Goal: Transaction & Acquisition: Book appointment/travel/reservation

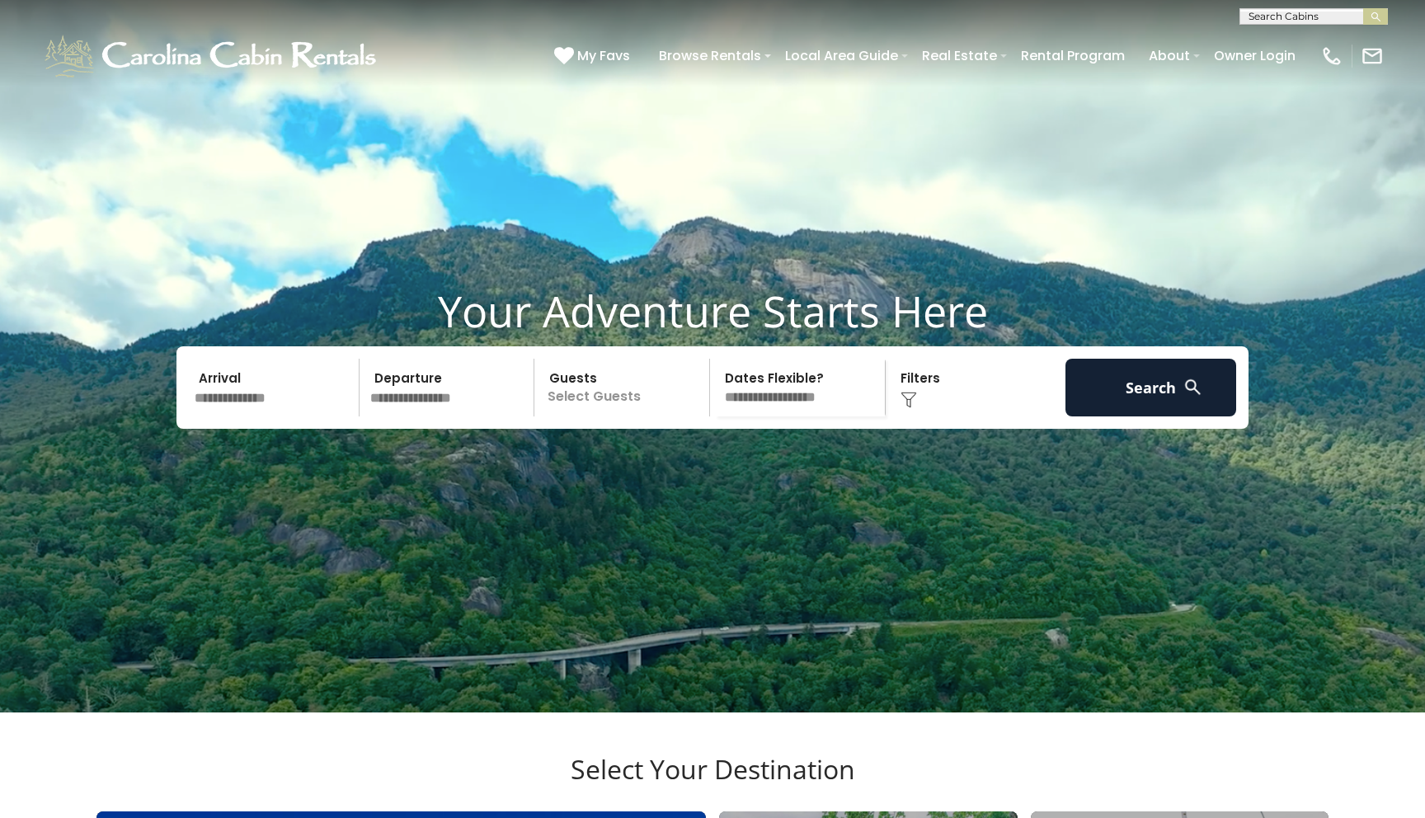
click at [252, 417] on input "text" at bounding box center [274, 388] width 171 height 58
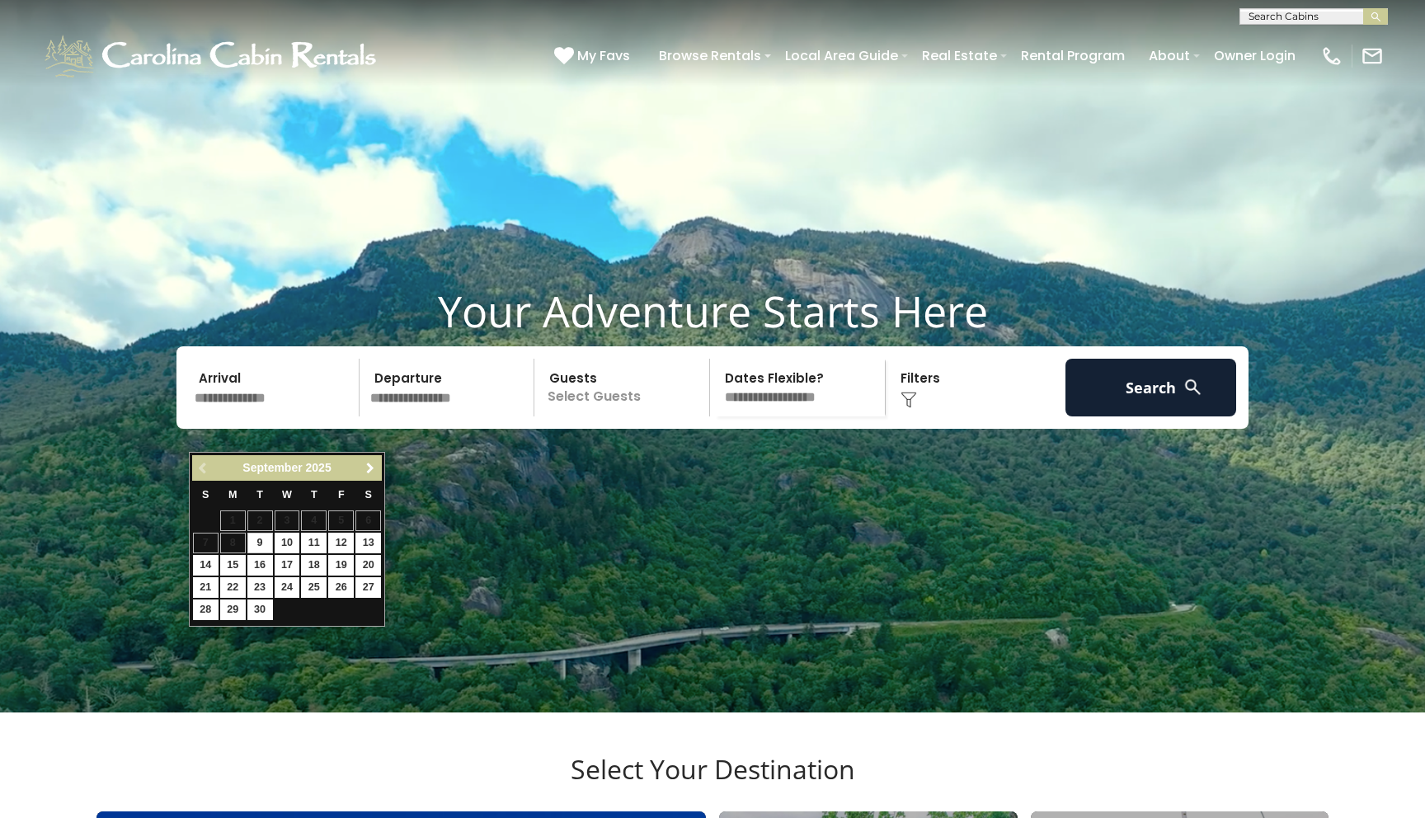
click at [372, 470] on span "Next" at bounding box center [370, 468] width 13 height 13
click at [372, 469] on span "Next" at bounding box center [370, 468] width 13 height 13
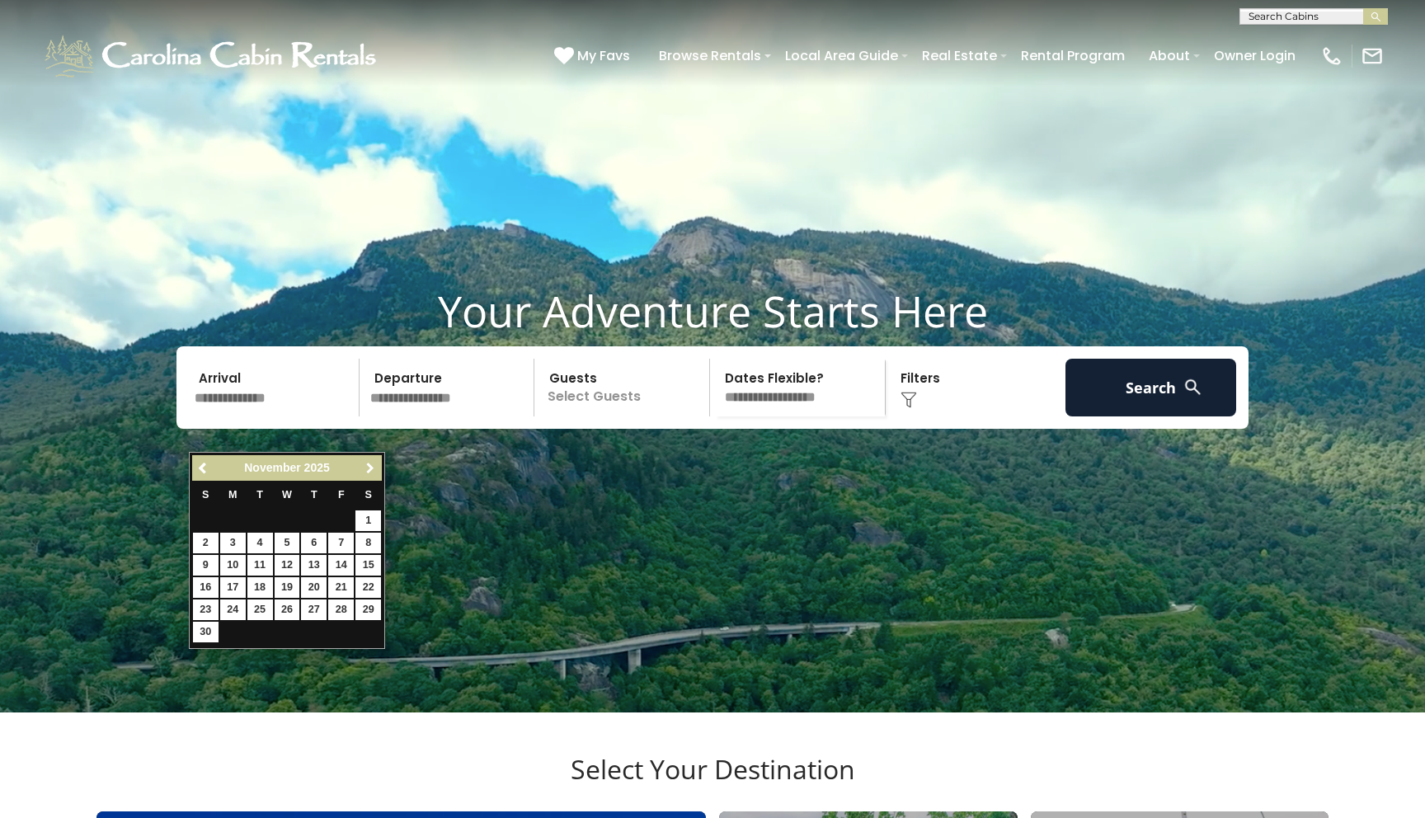
click at [372, 469] on span "Next" at bounding box center [370, 468] width 13 height 13
click at [235, 586] on link "22" at bounding box center [233, 587] width 26 height 21
type input "********"
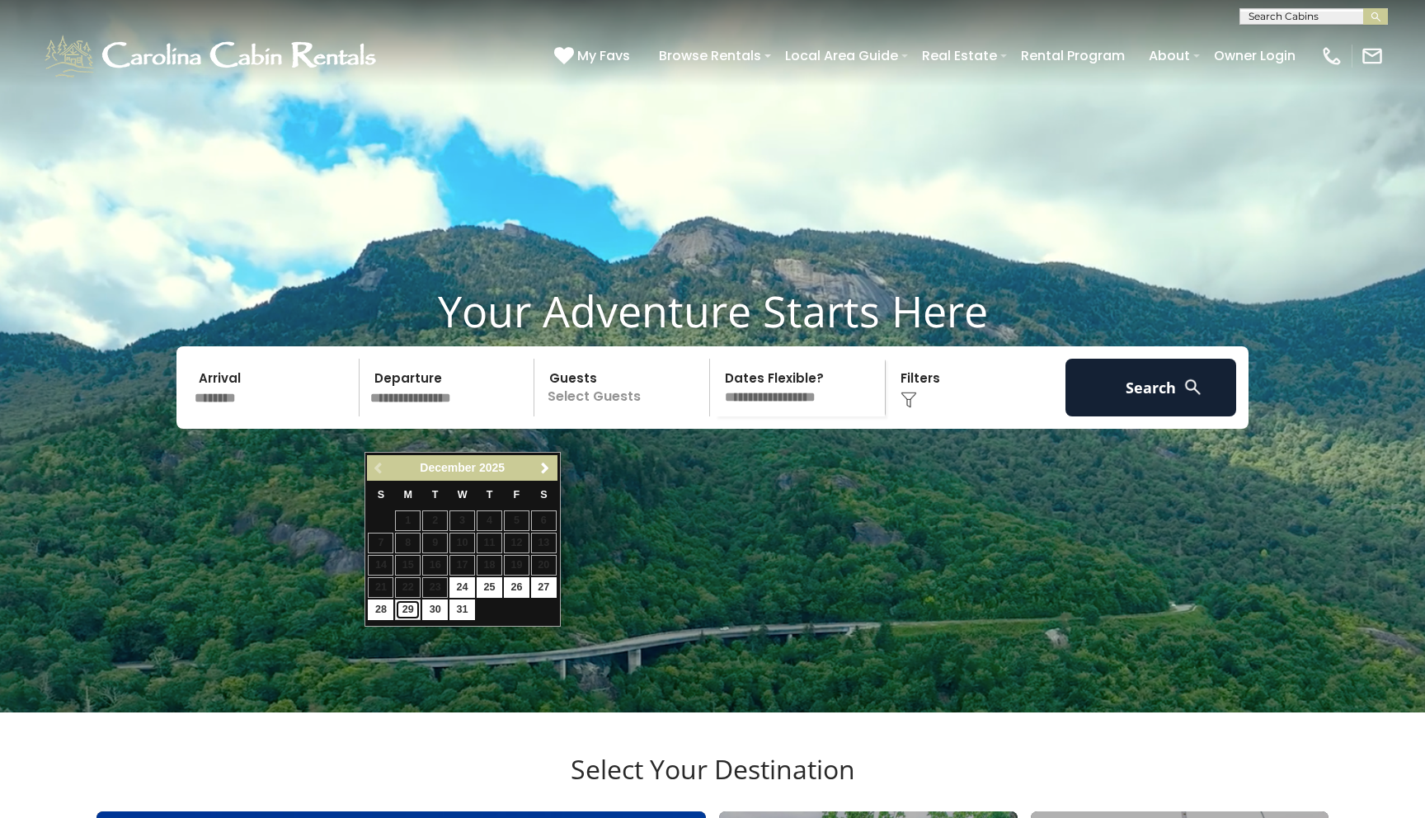
click at [406, 614] on link "29" at bounding box center [408, 610] width 26 height 21
type input "********"
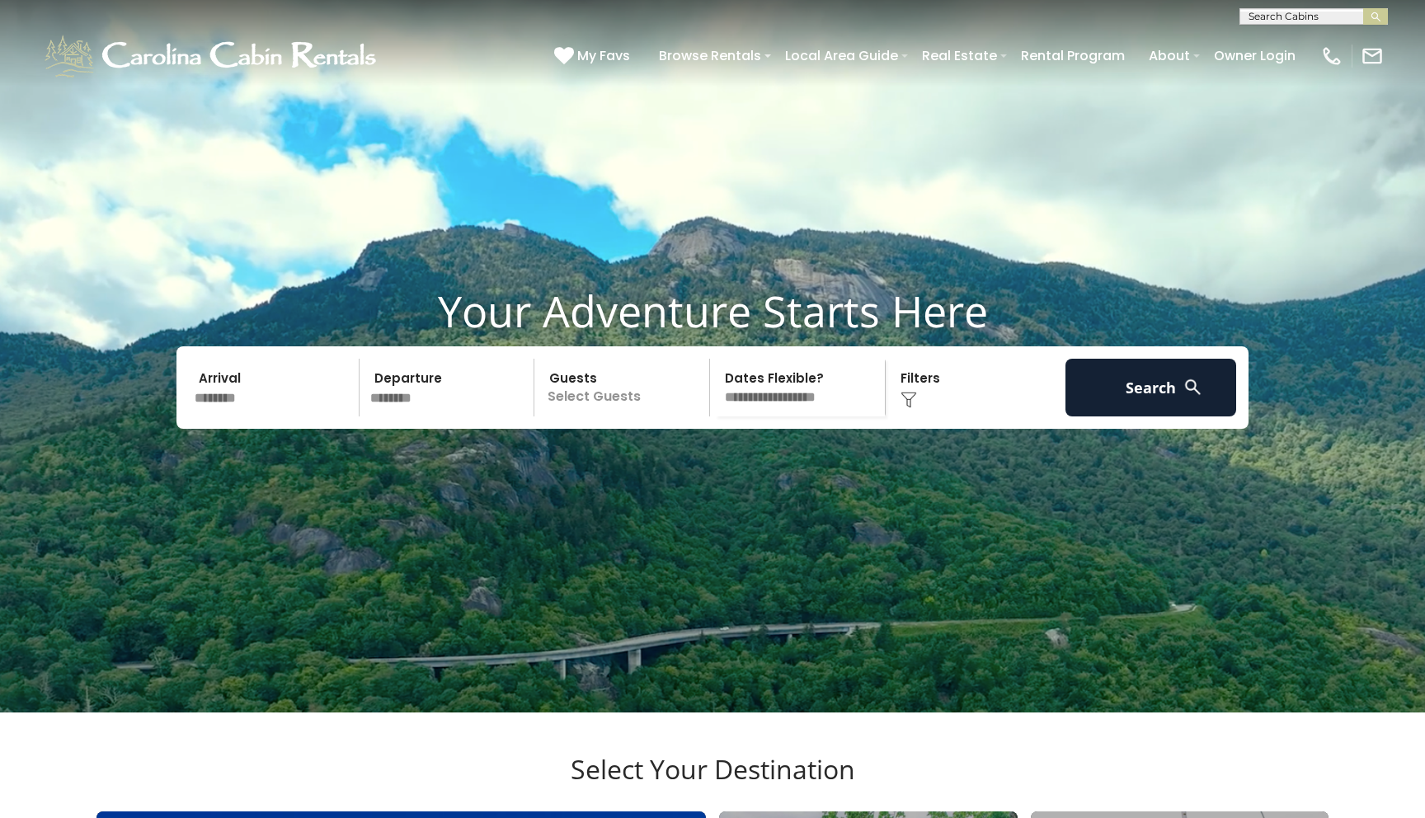
click at [654, 417] on p "Select Guests" at bounding box center [624, 388] width 170 height 58
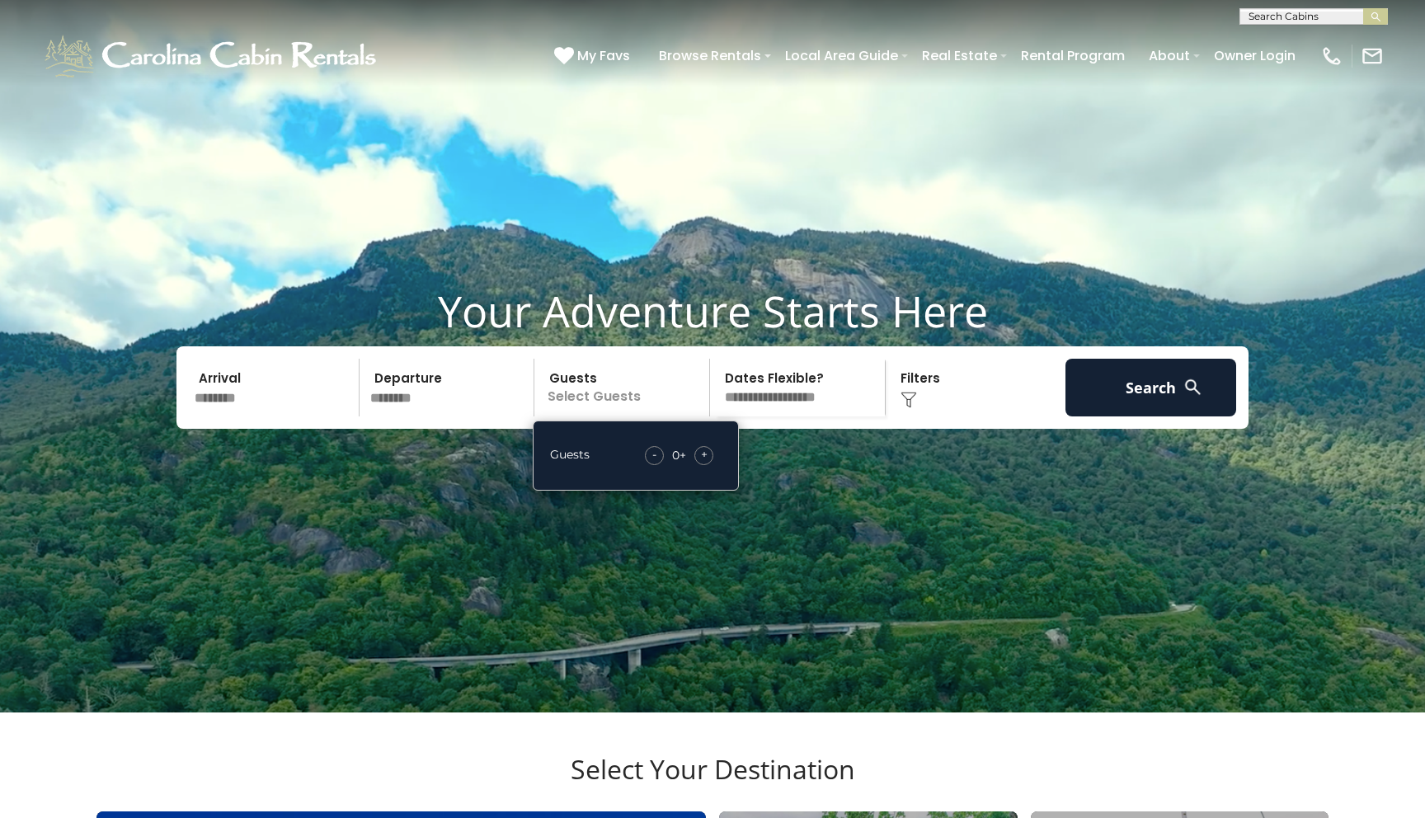
click at [706, 463] on span "+" at bounding box center [704, 454] width 7 height 16
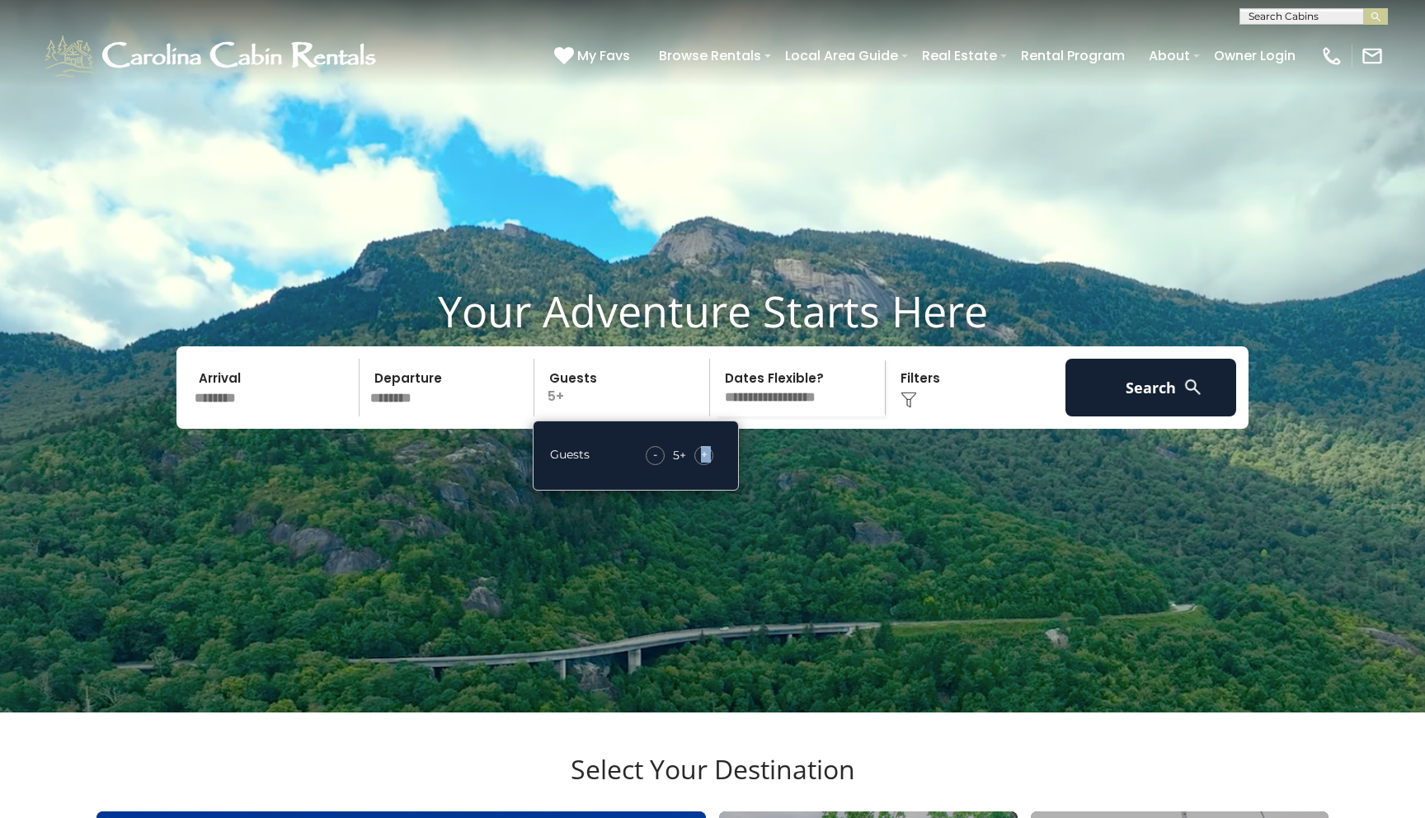
click at [706, 463] on span "+" at bounding box center [704, 454] width 7 height 16
click at [1165, 408] on button "Search" at bounding box center [1151, 388] width 171 height 58
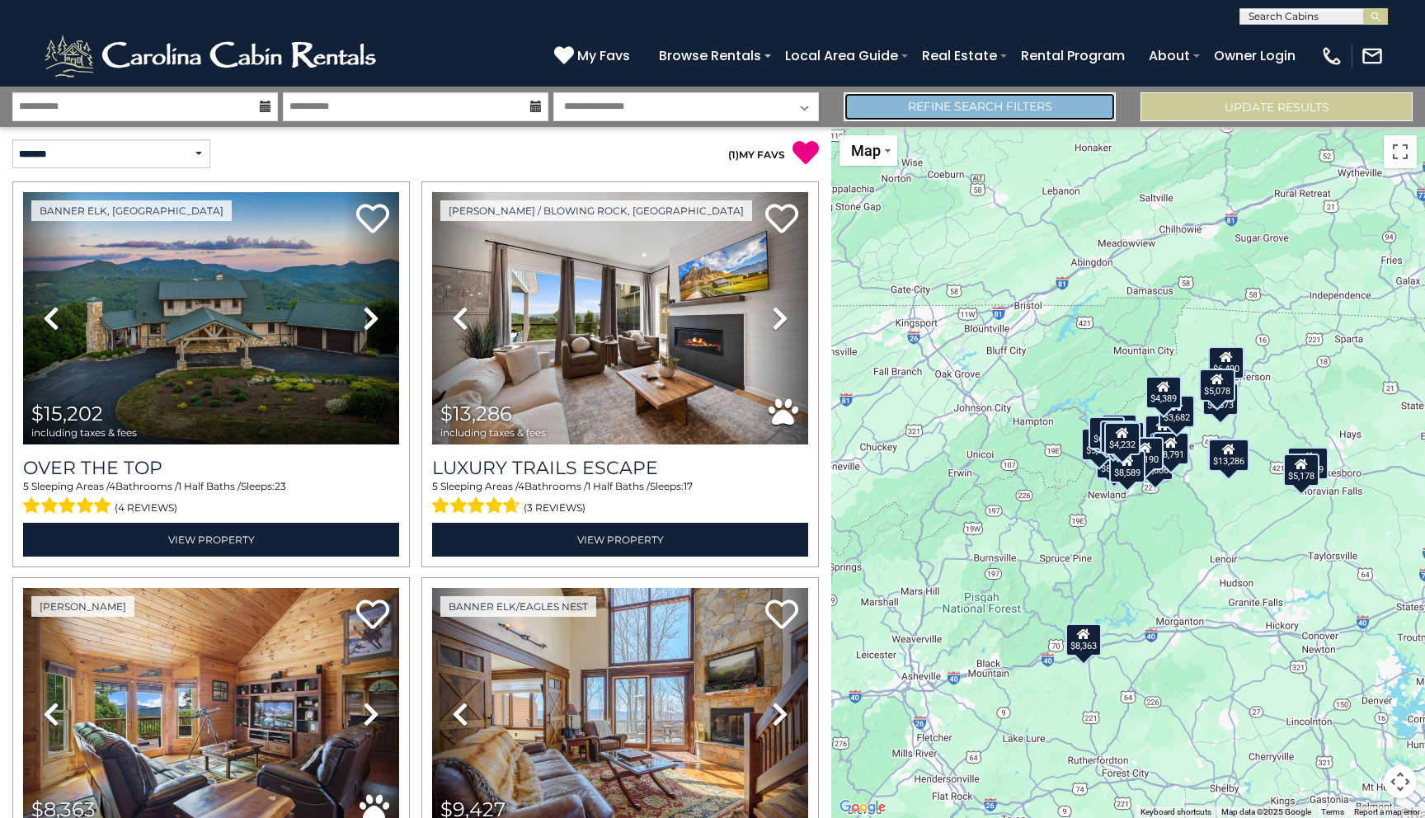
click at [953, 105] on link "Refine Search Filters" at bounding box center [980, 106] width 272 height 29
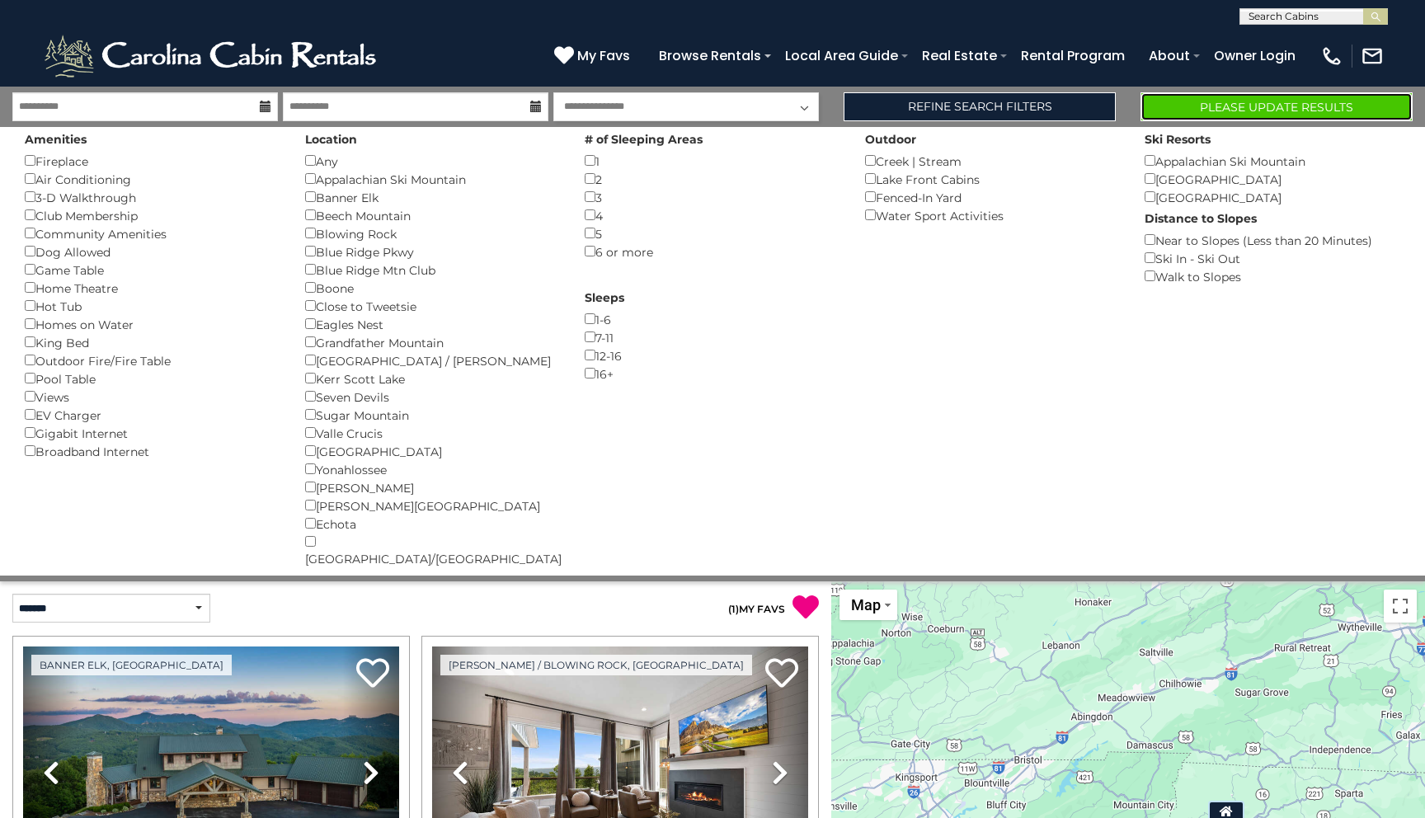
click at [1273, 115] on button "Please Update Results" at bounding box center [1277, 106] width 272 height 29
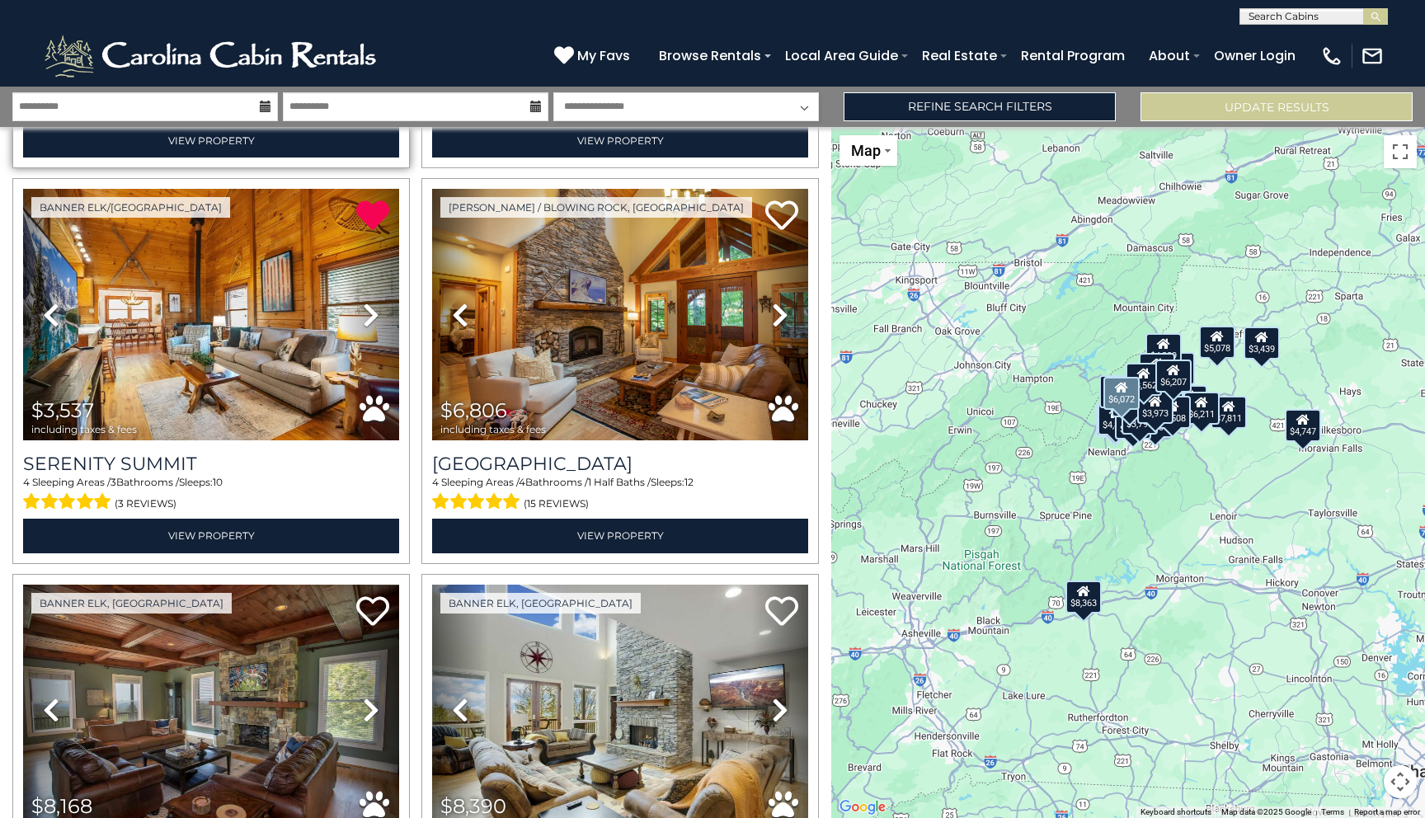
scroll to position [403, 0]
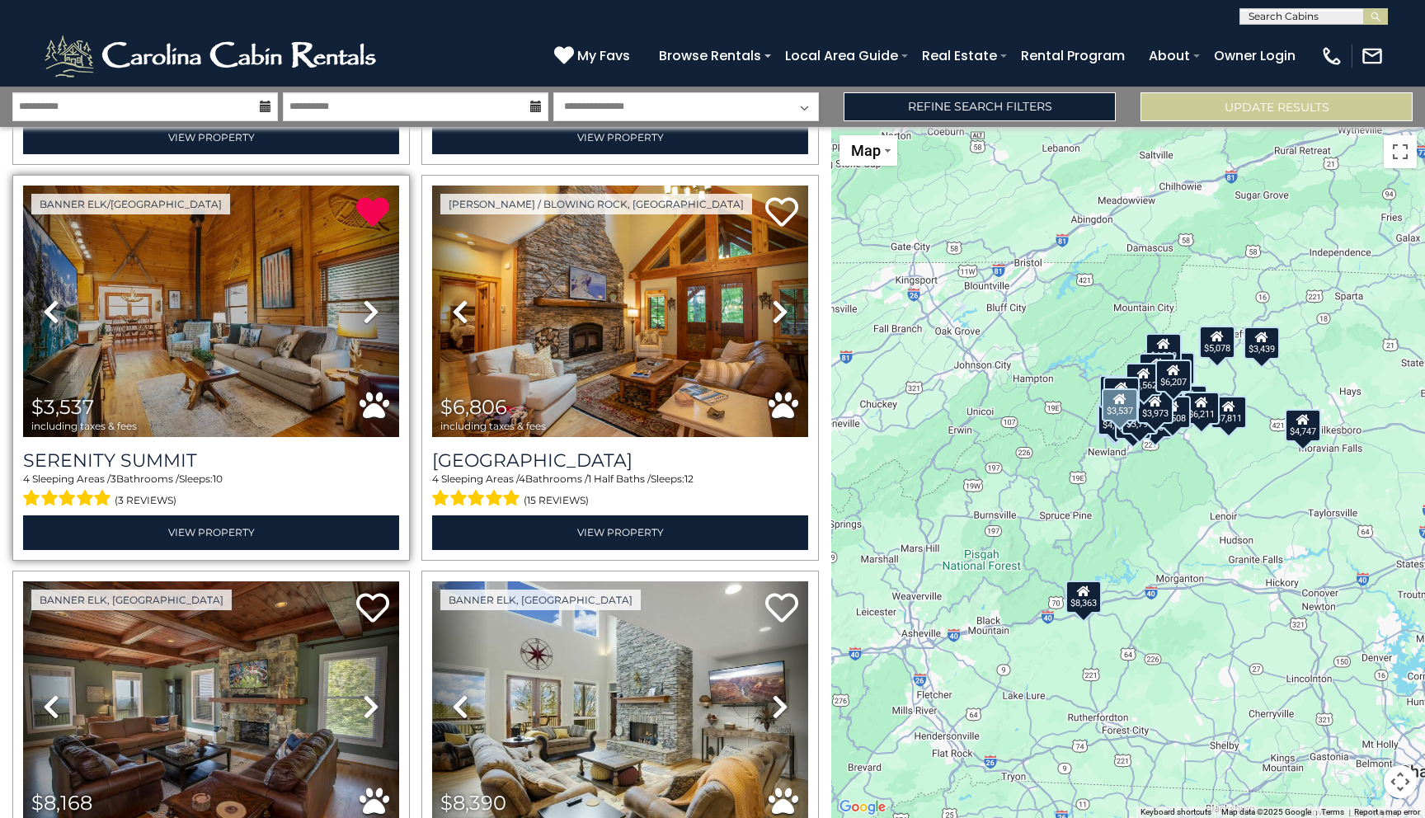
click at [371, 313] on icon at bounding box center [371, 312] width 16 height 26
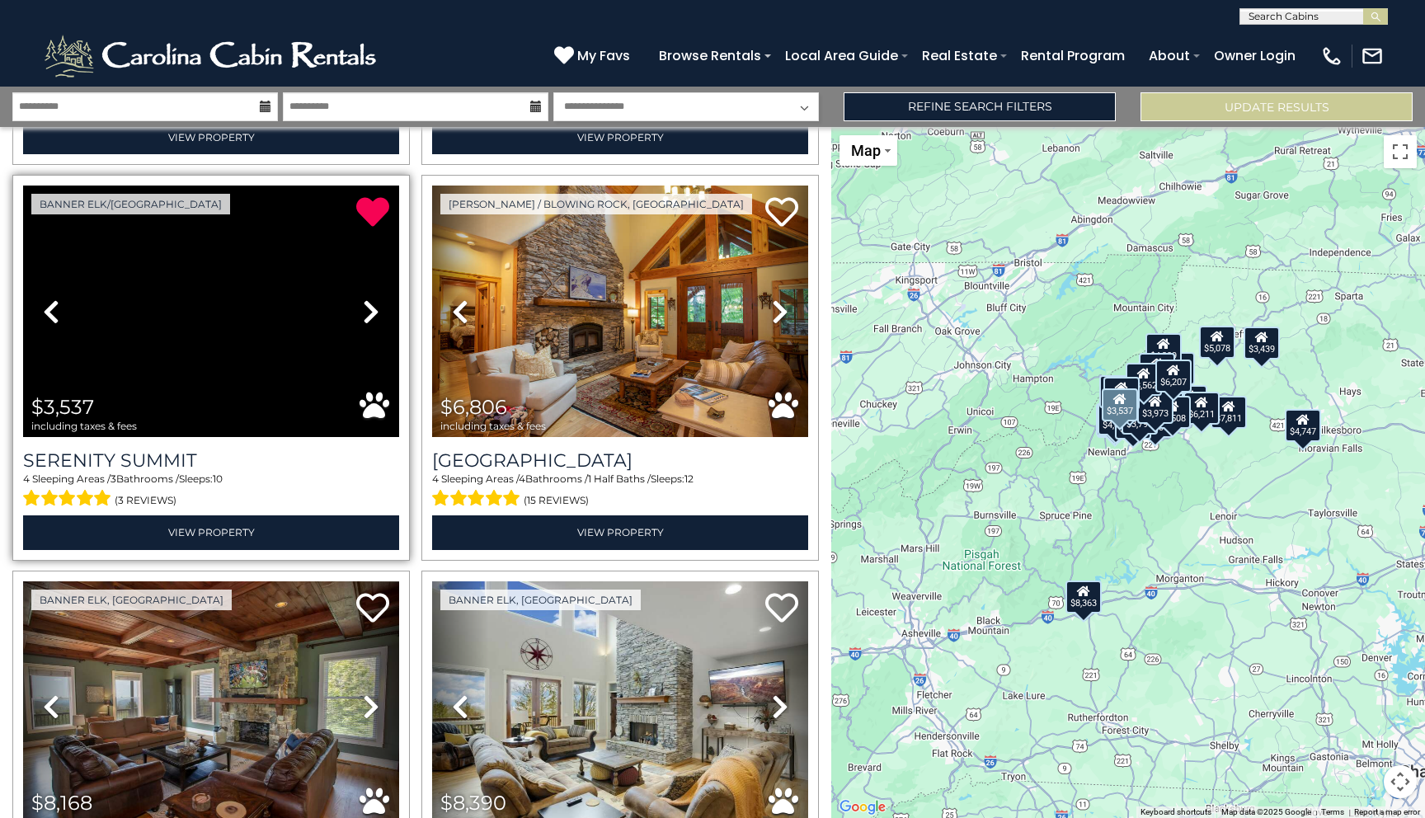
click at [371, 313] on icon at bounding box center [371, 312] width 16 height 26
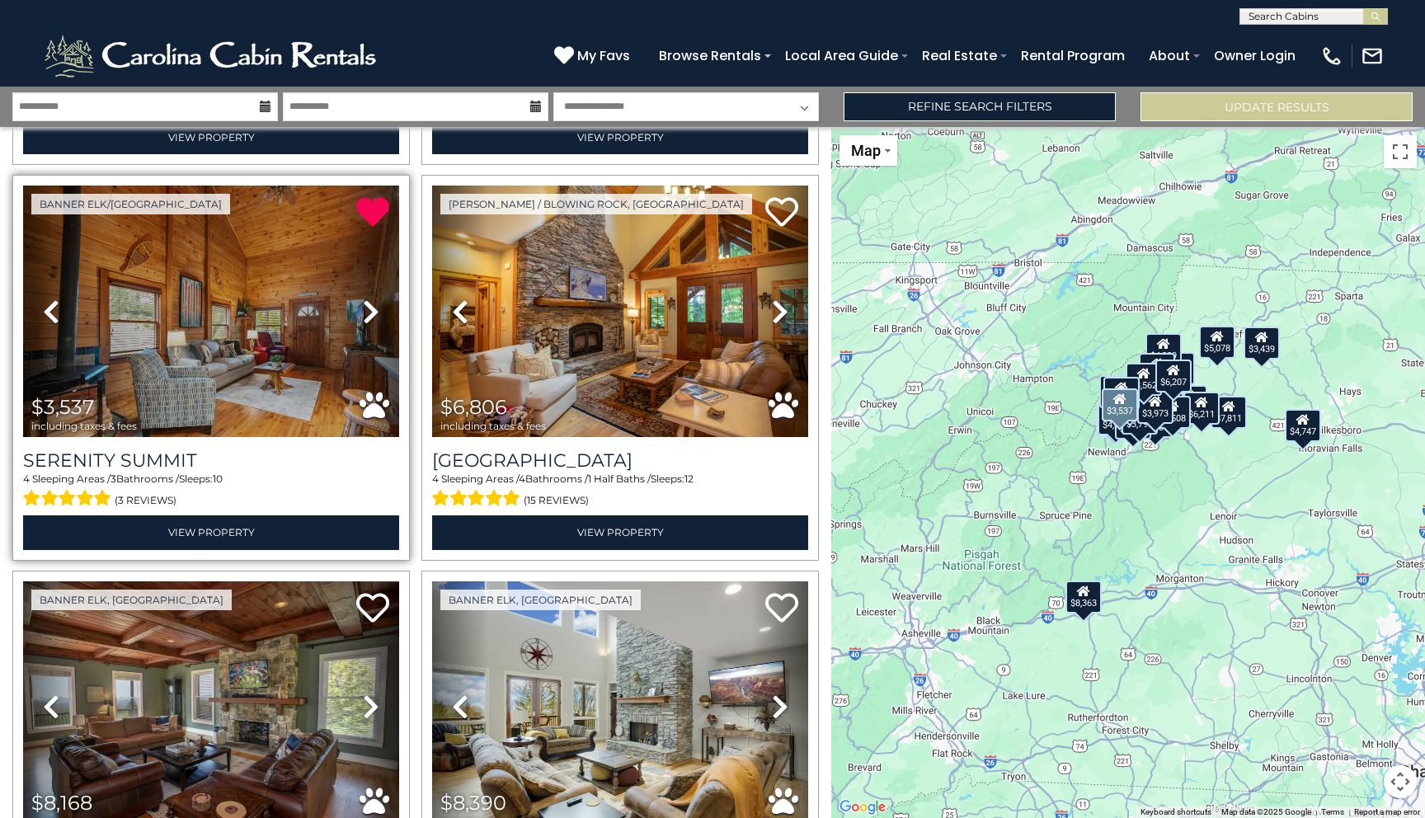
click at [371, 313] on icon at bounding box center [371, 312] width 16 height 26
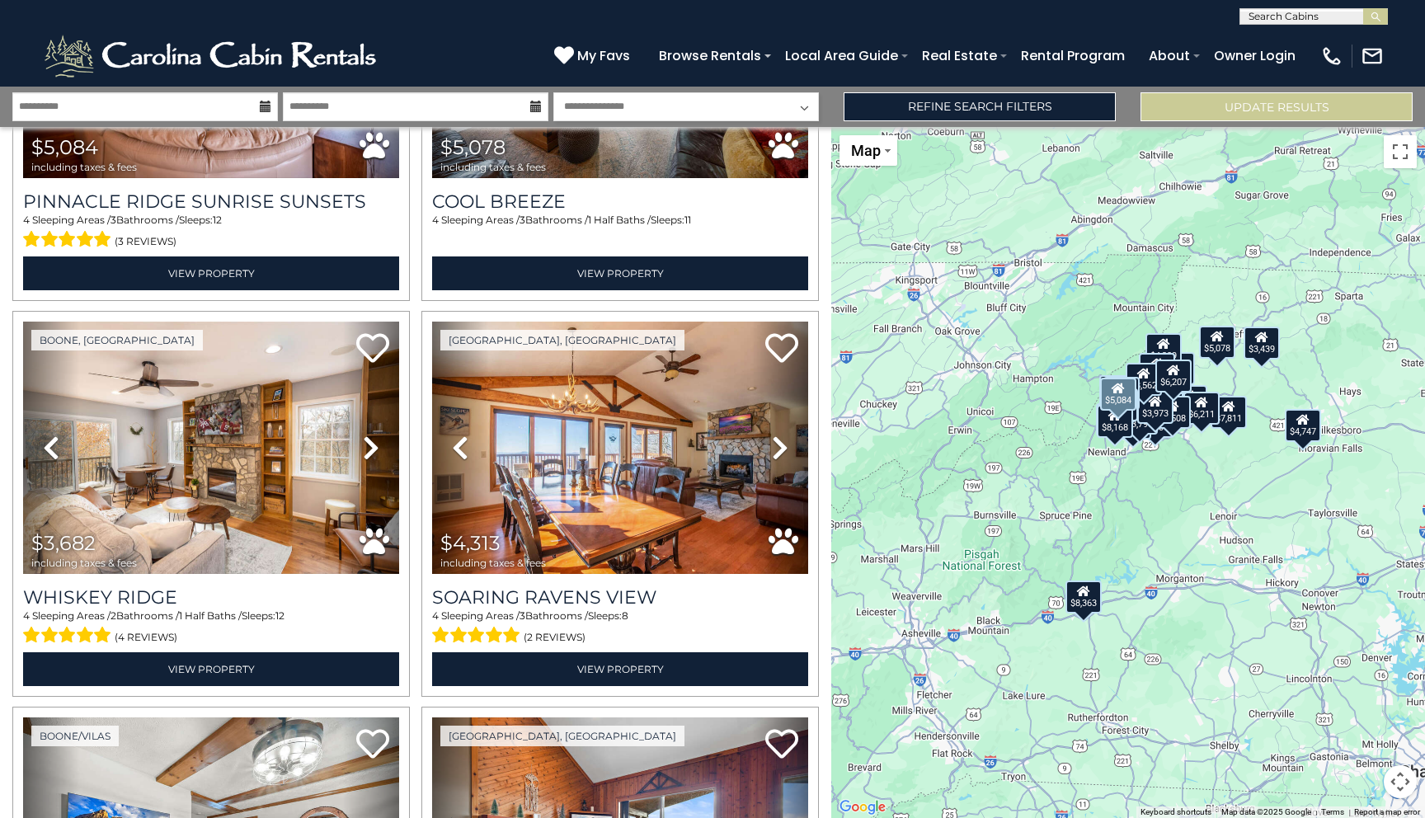
scroll to position [1542, 0]
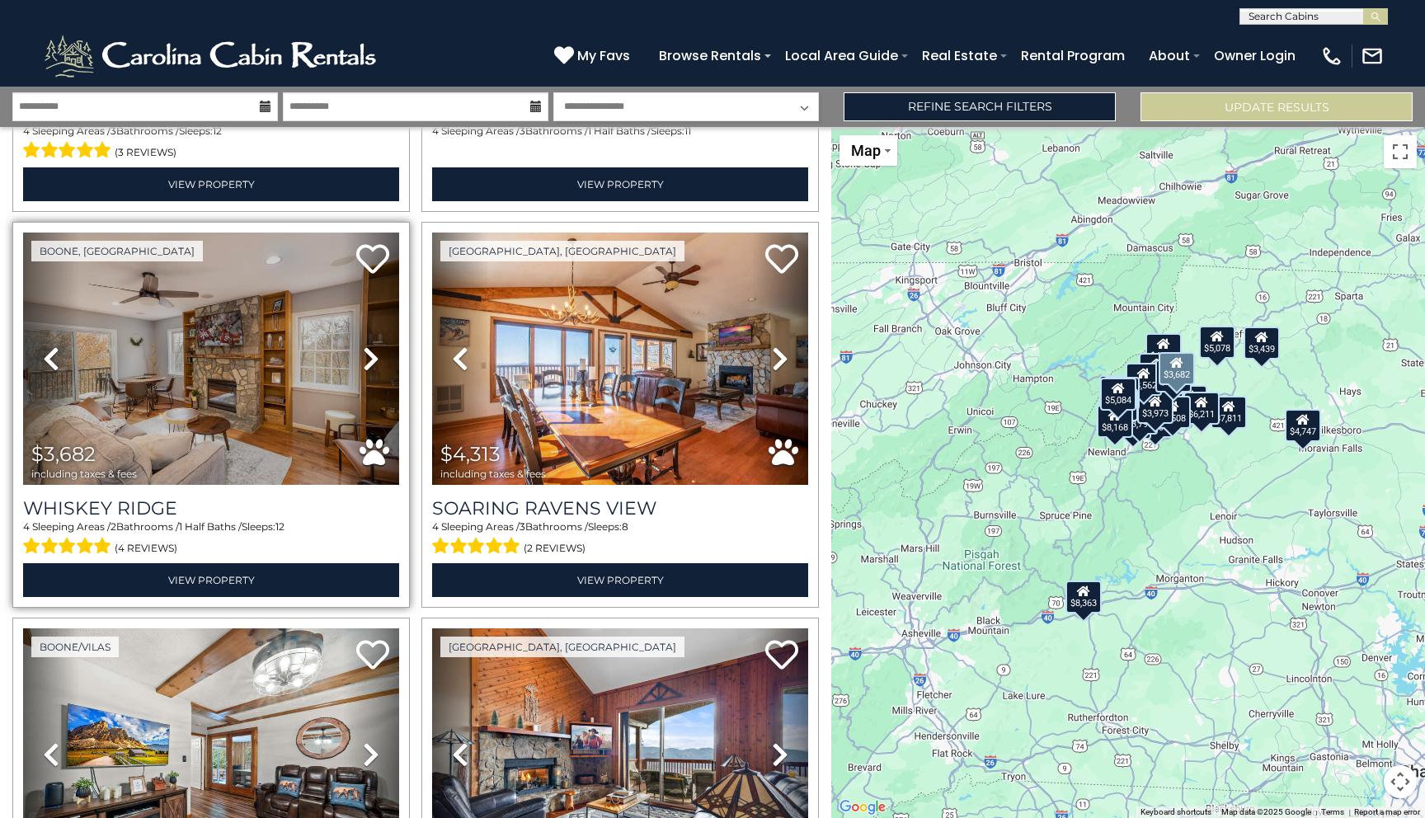
click at [369, 357] on icon at bounding box center [371, 359] width 16 height 26
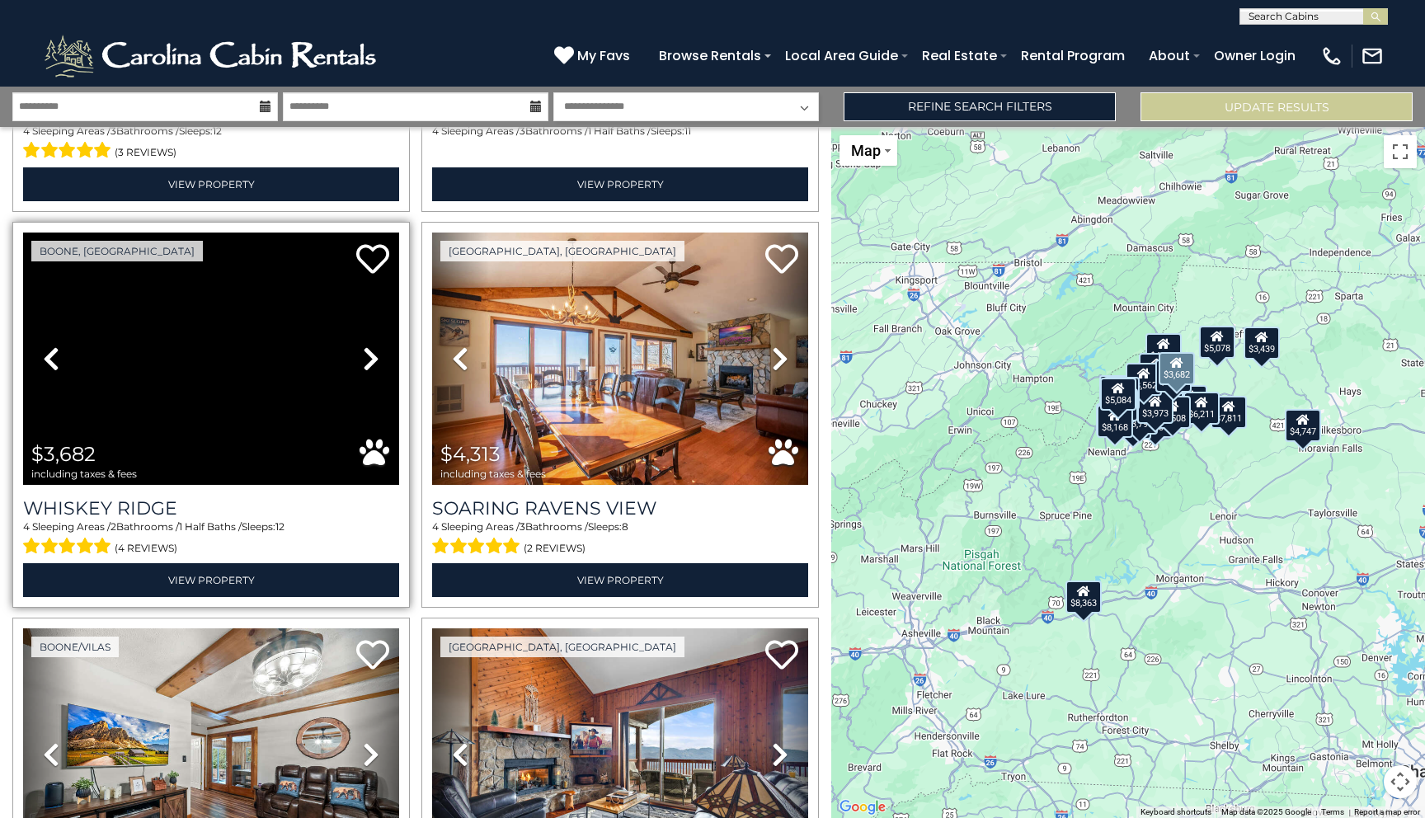
click at [369, 357] on icon at bounding box center [371, 359] width 16 height 26
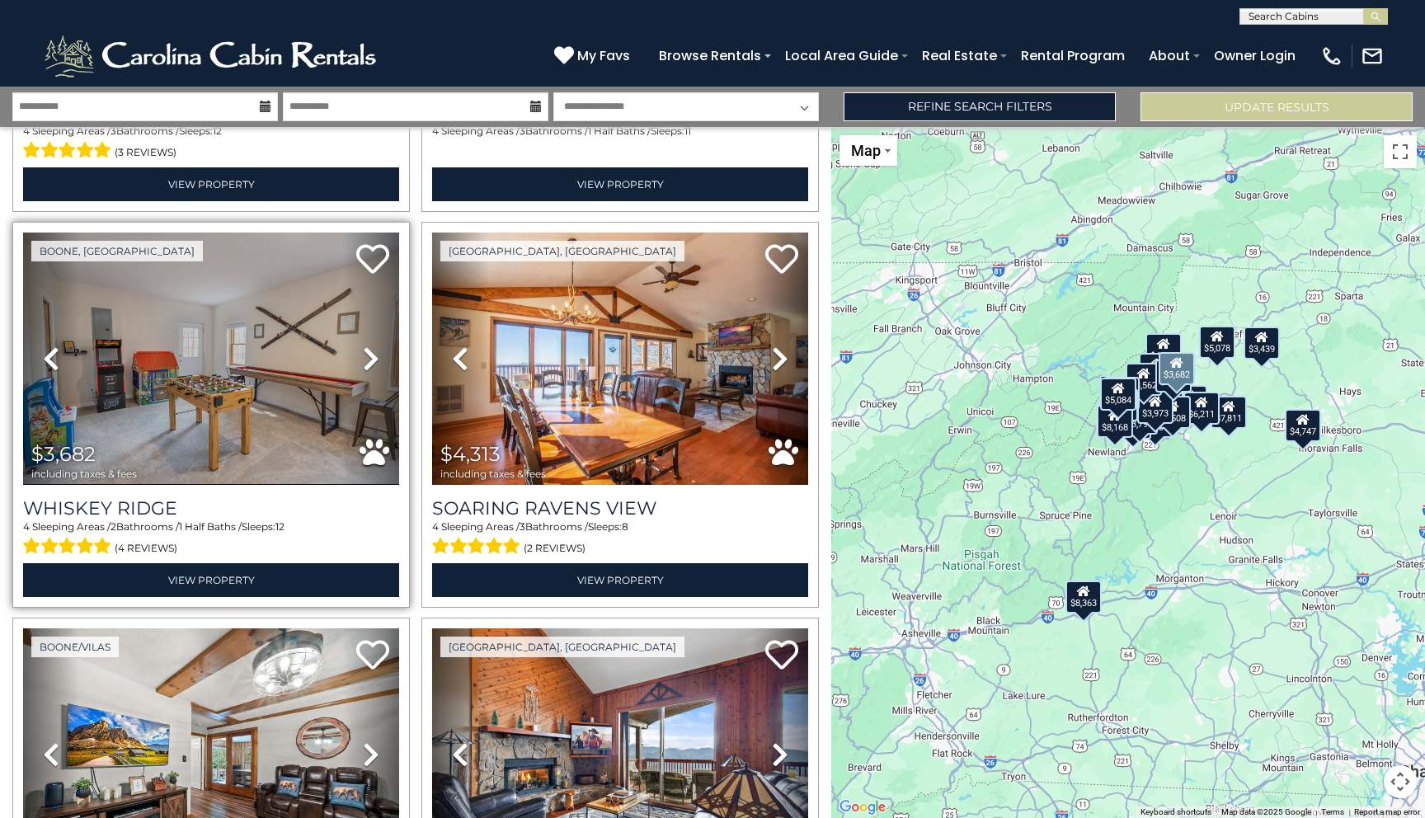
click at [369, 357] on icon at bounding box center [371, 359] width 16 height 26
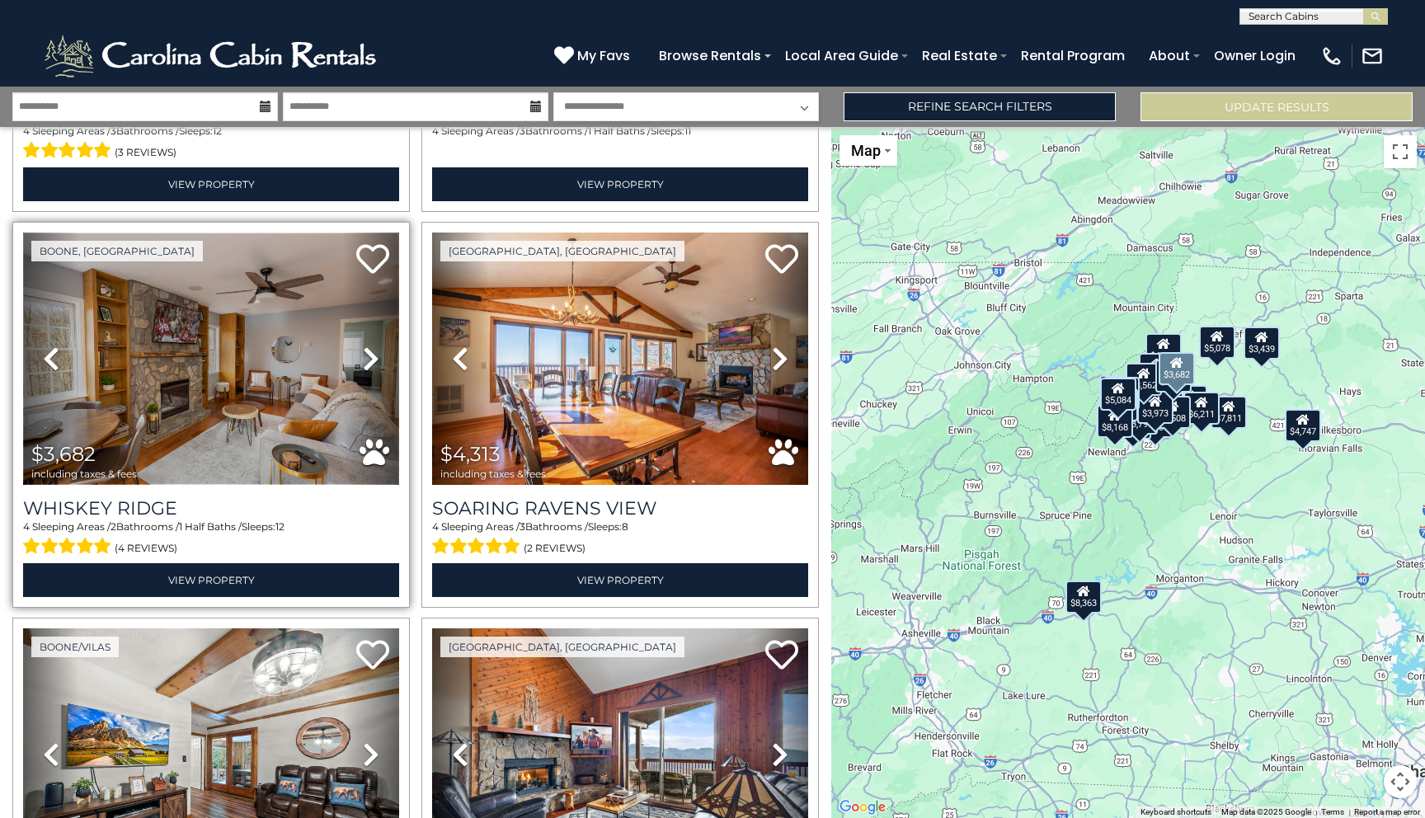
click at [280, 428] on img at bounding box center [211, 359] width 376 height 252
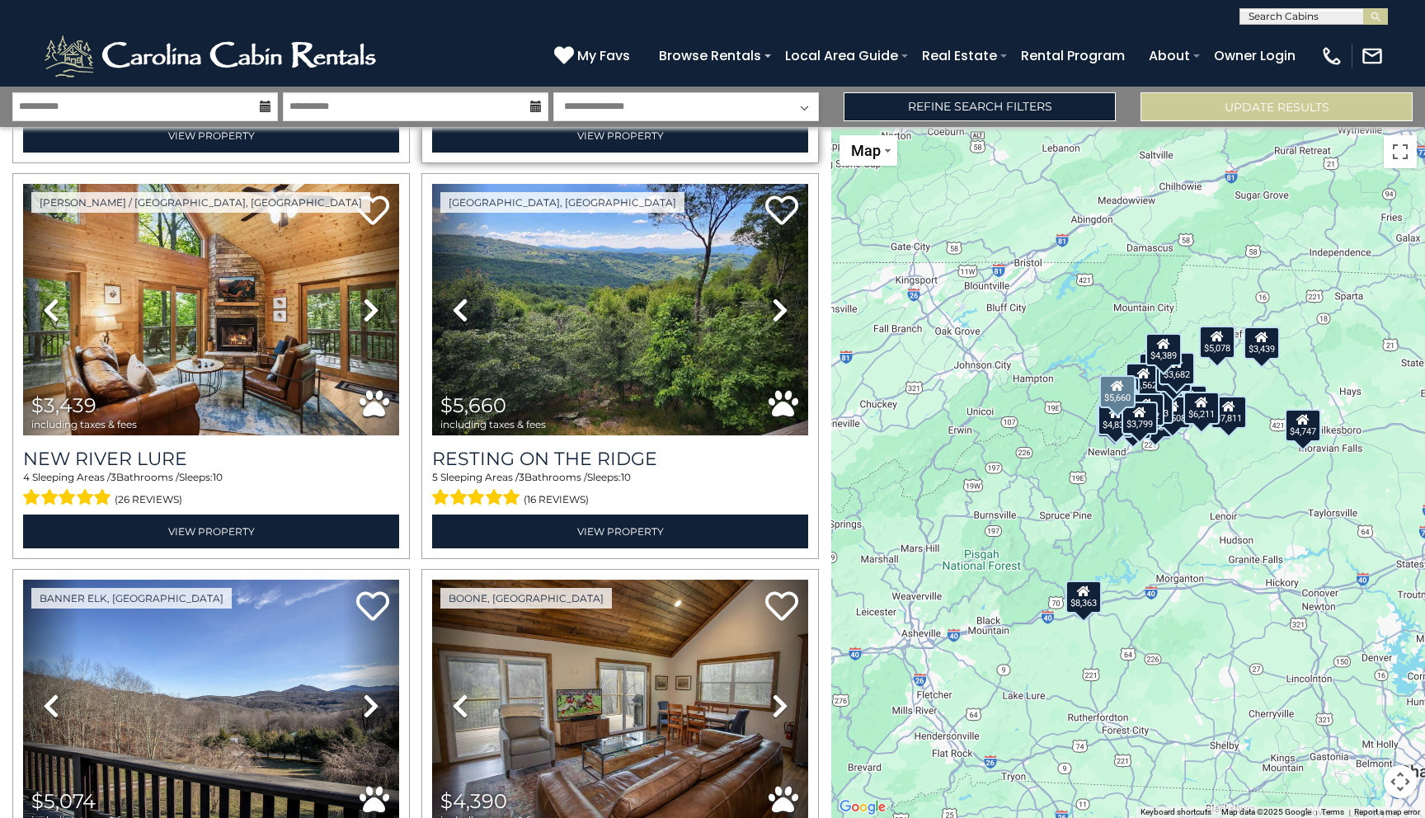
scroll to position [3974, 0]
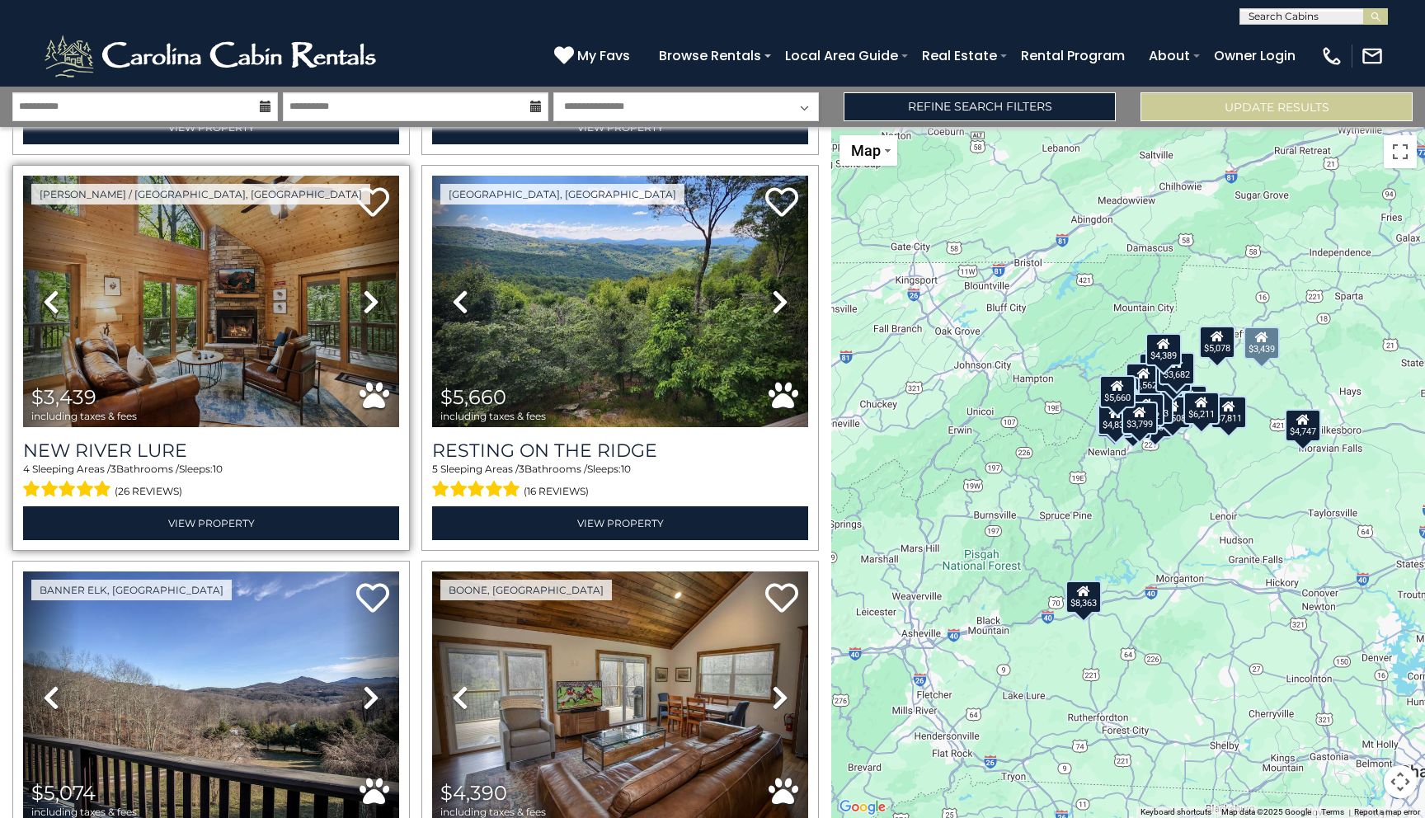
click at [374, 297] on icon at bounding box center [371, 302] width 16 height 26
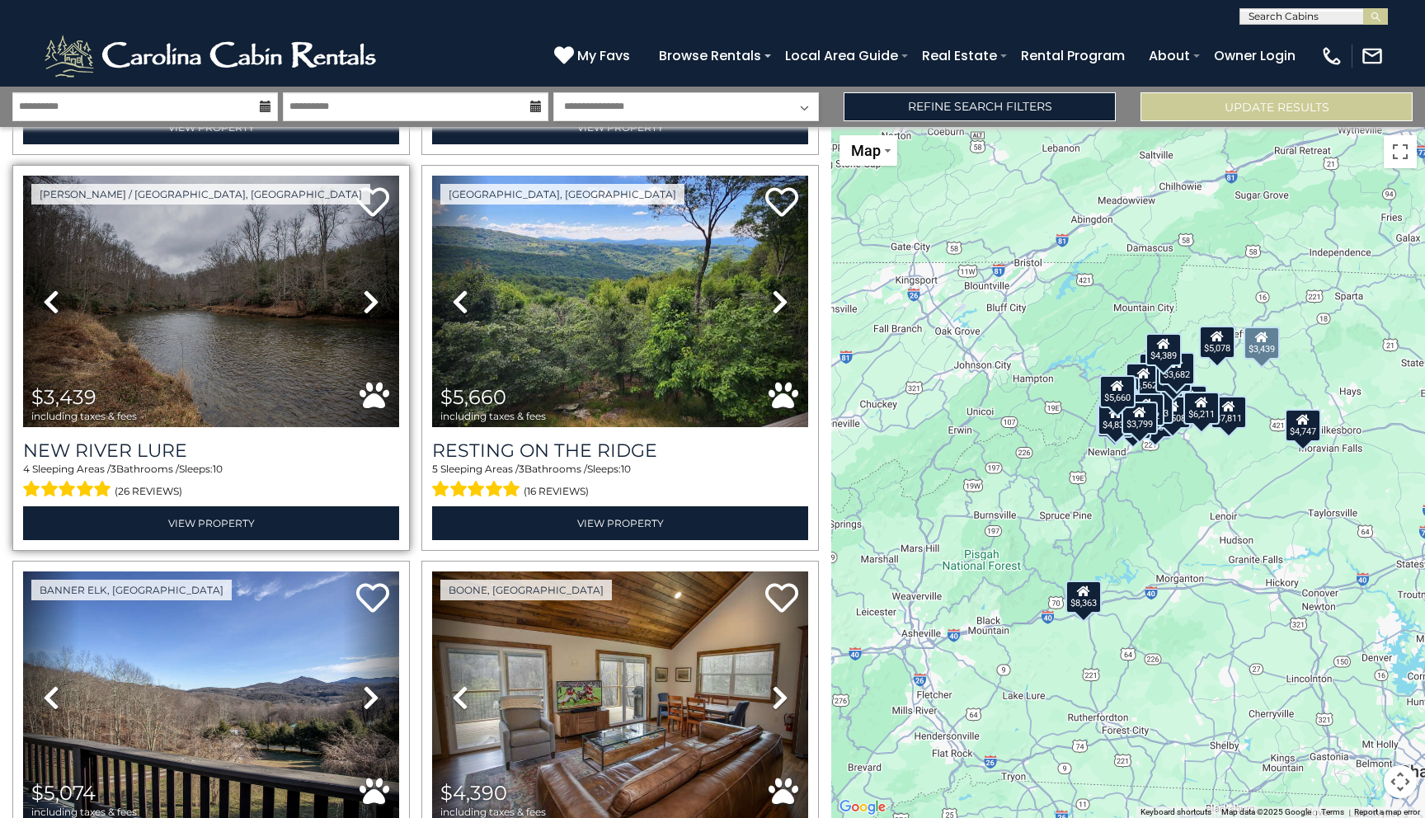
click at [374, 297] on icon at bounding box center [371, 302] width 16 height 26
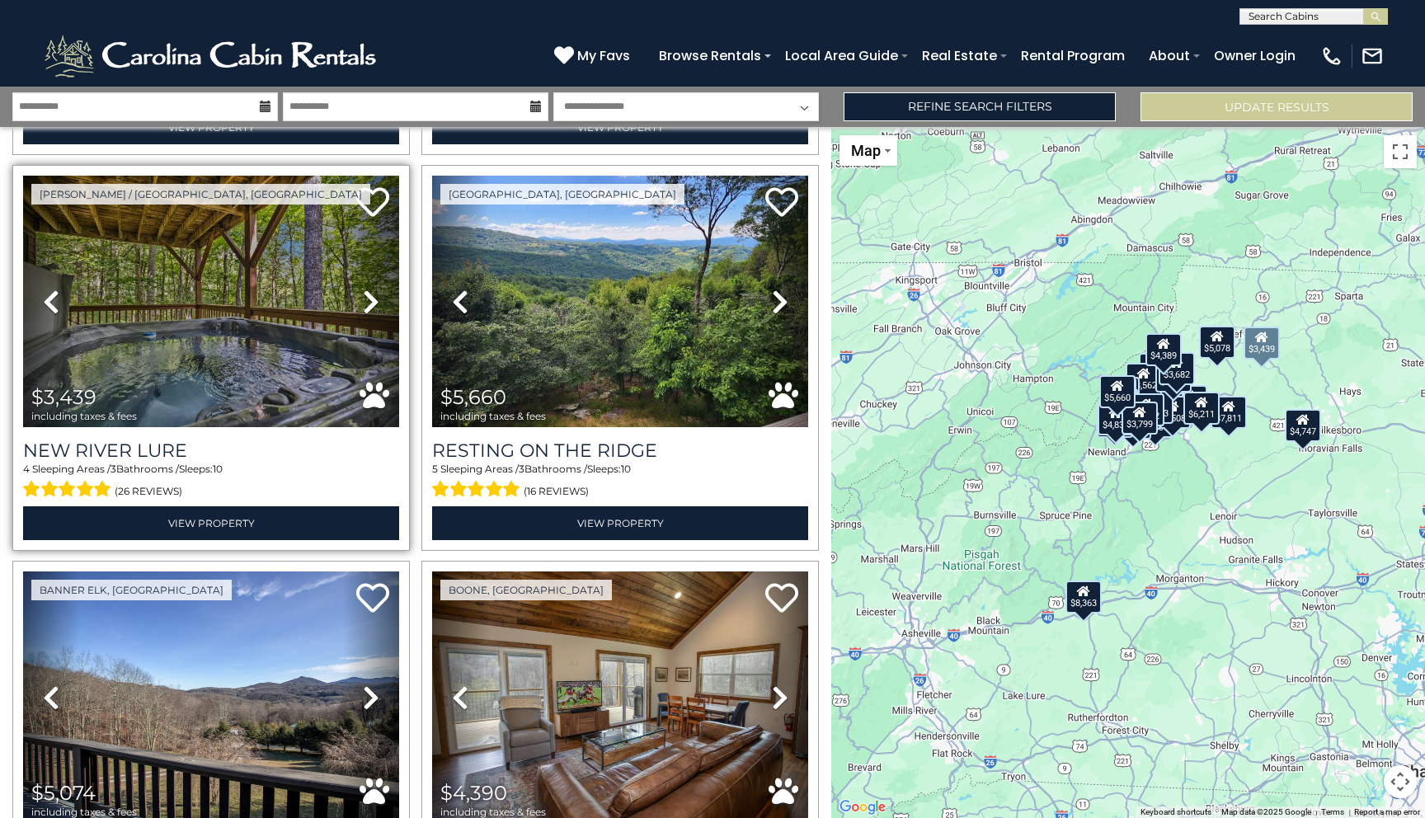
click at [374, 297] on icon at bounding box center [371, 302] width 16 height 26
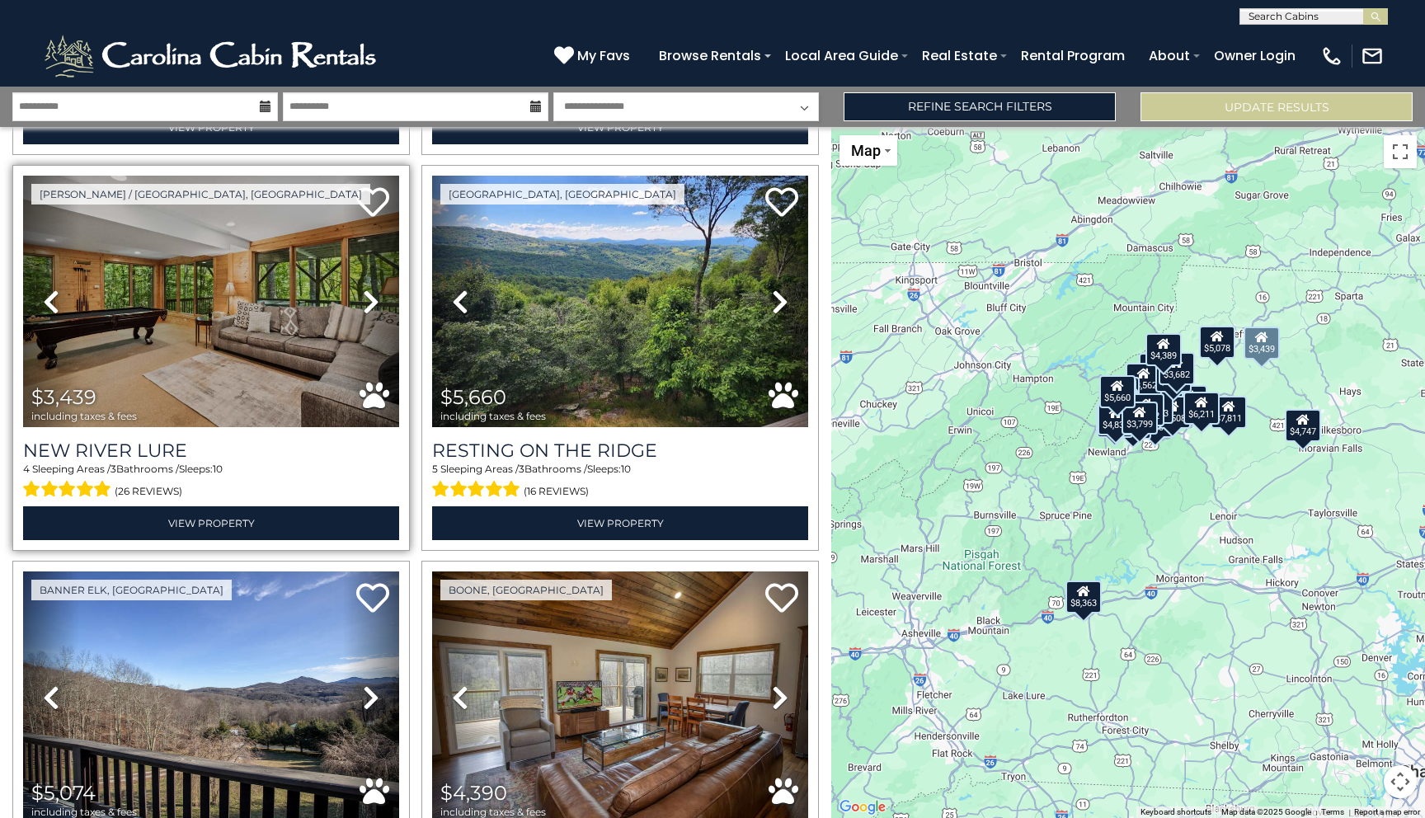
click at [374, 297] on icon at bounding box center [371, 302] width 16 height 26
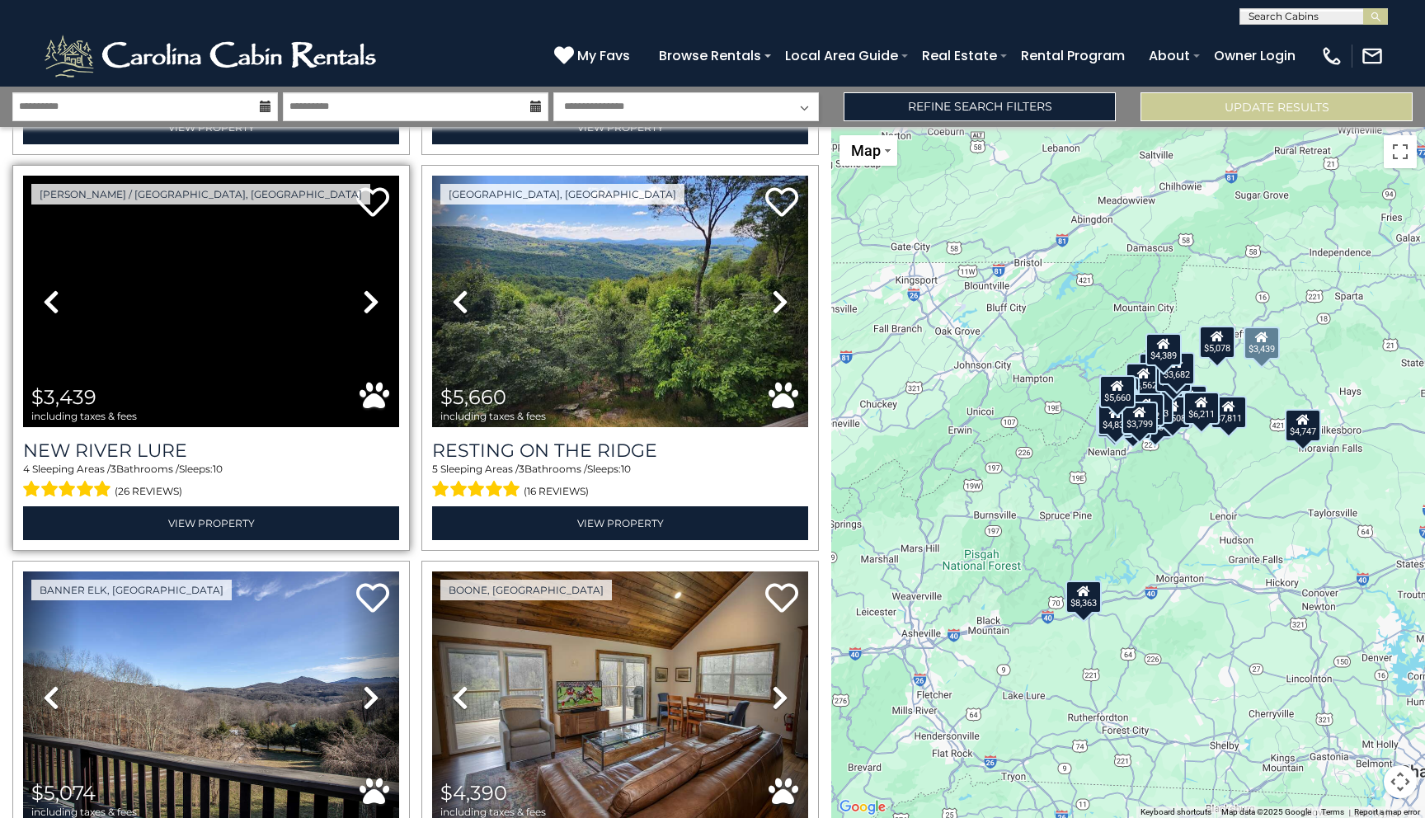
click at [193, 427] on img at bounding box center [211, 553] width 376 height 252
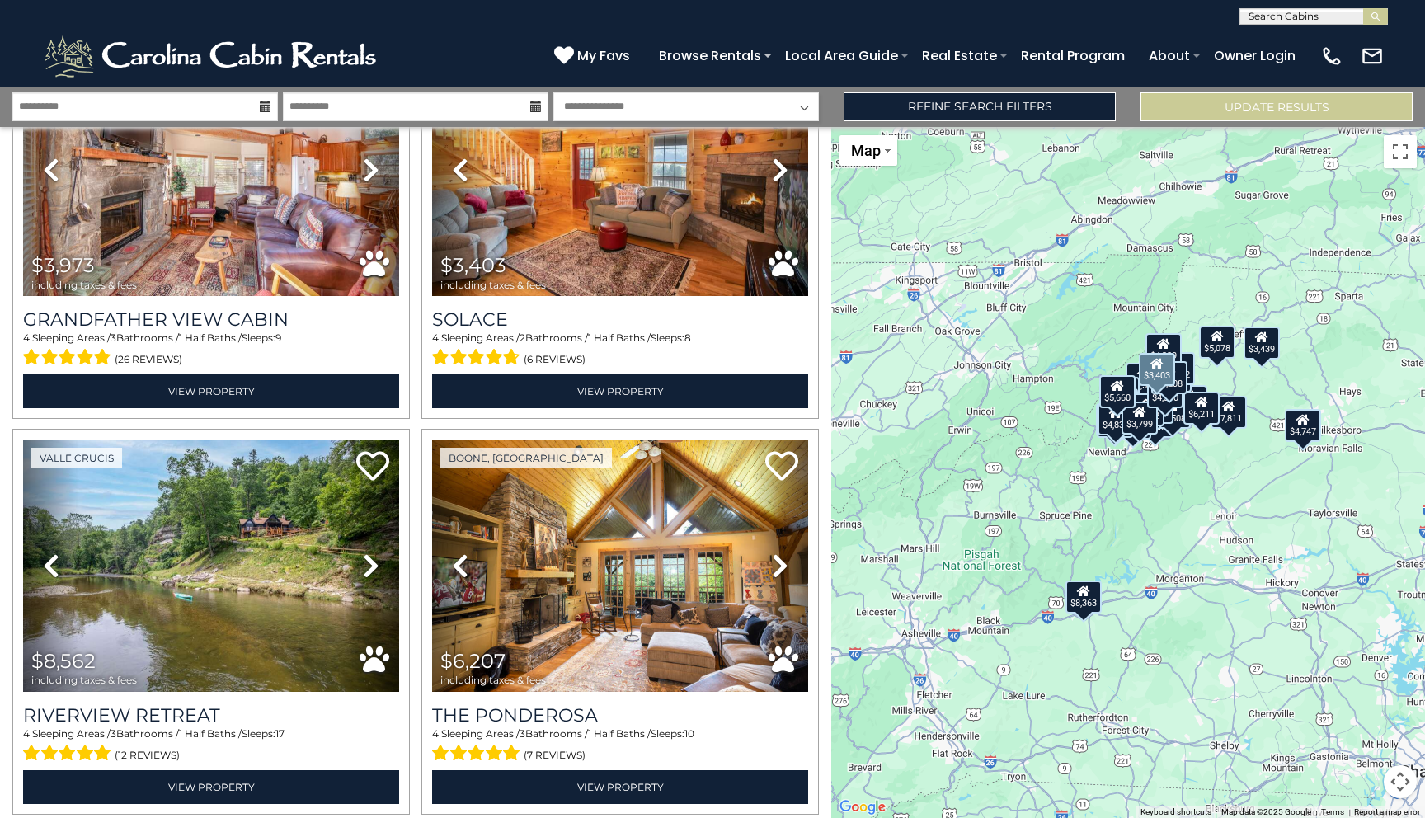
scroll to position [5390, 0]
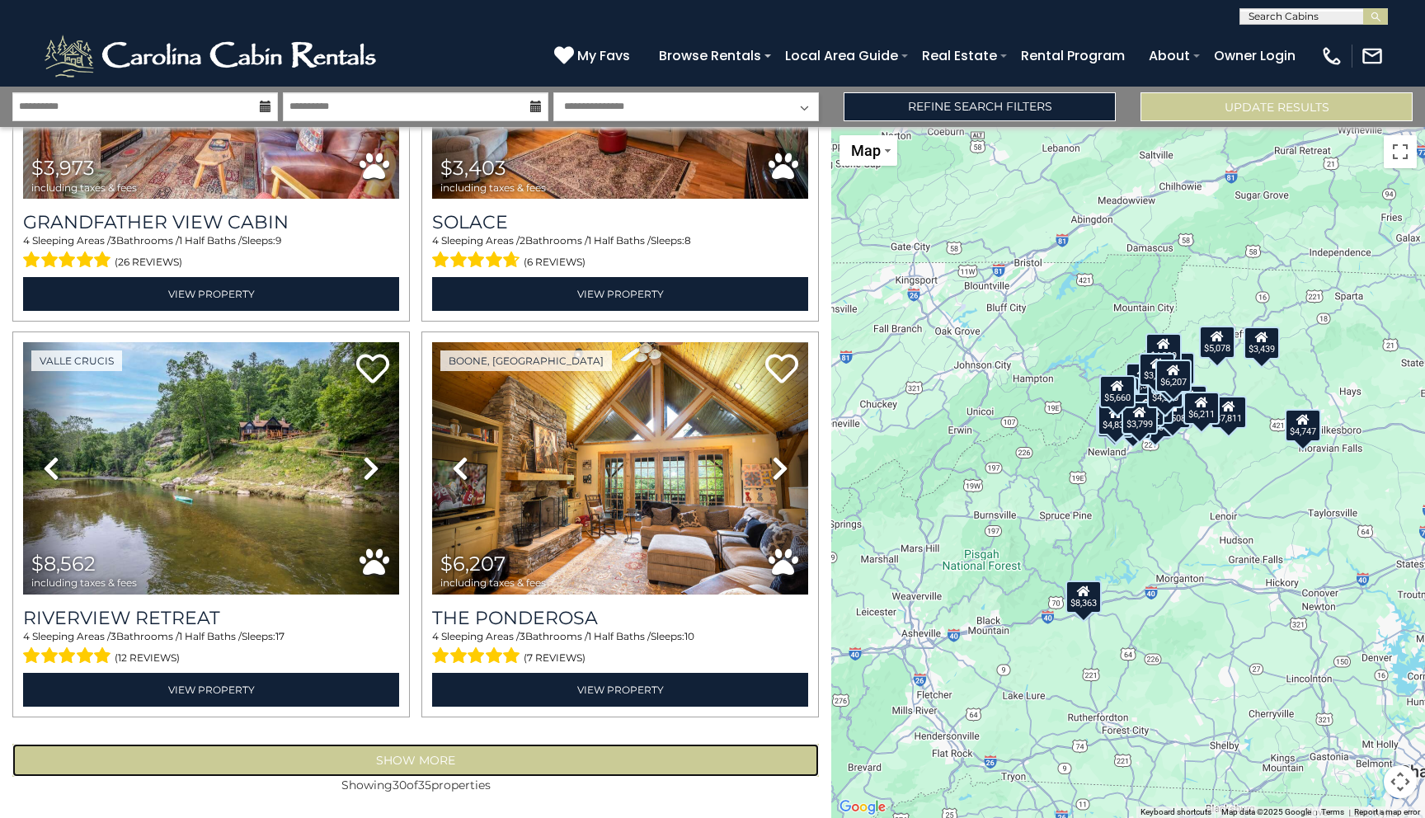
click at [515, 762] on button "Show More" at bounding box center [415, 760] width 807 height 33
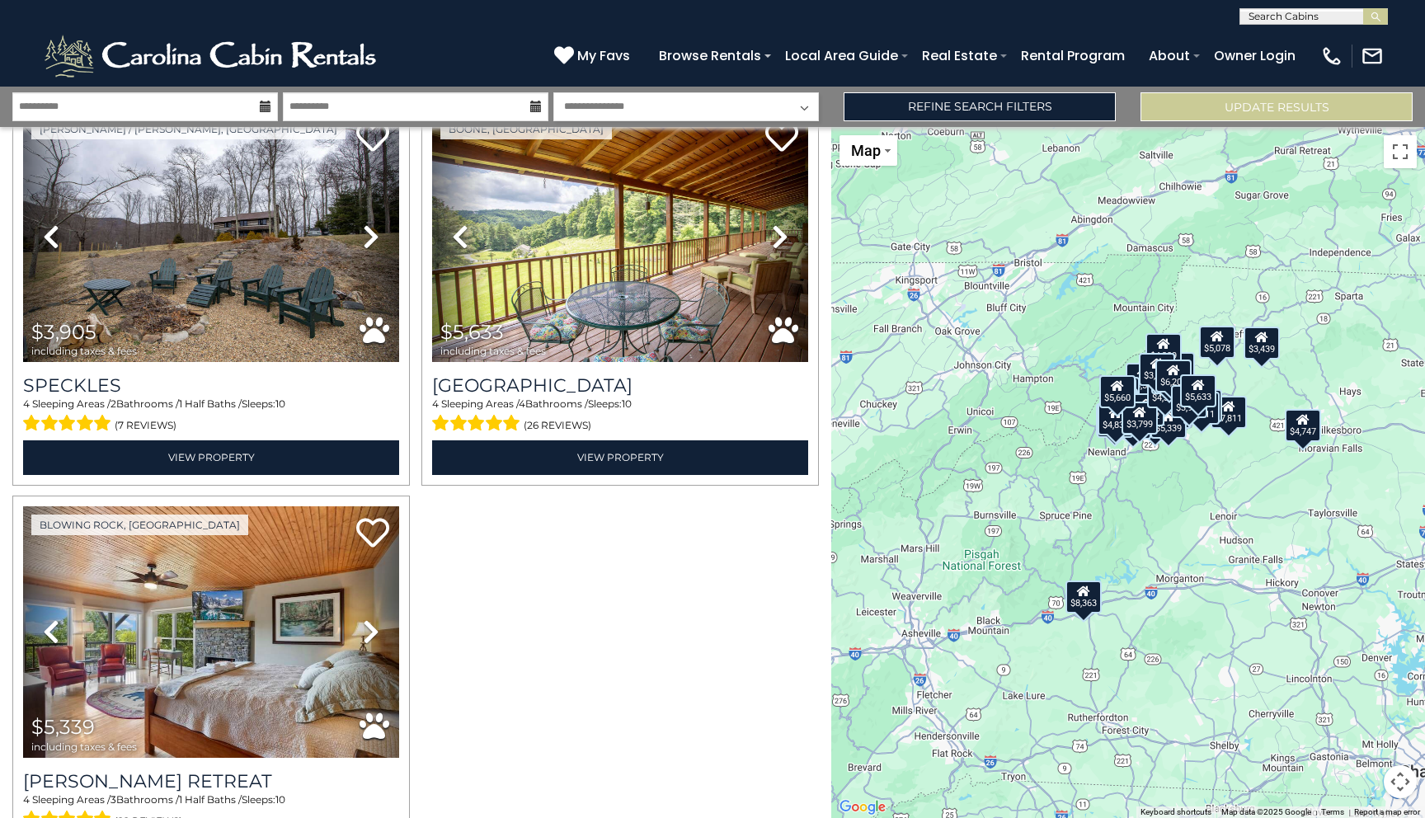
scroll to position [6544, 0]
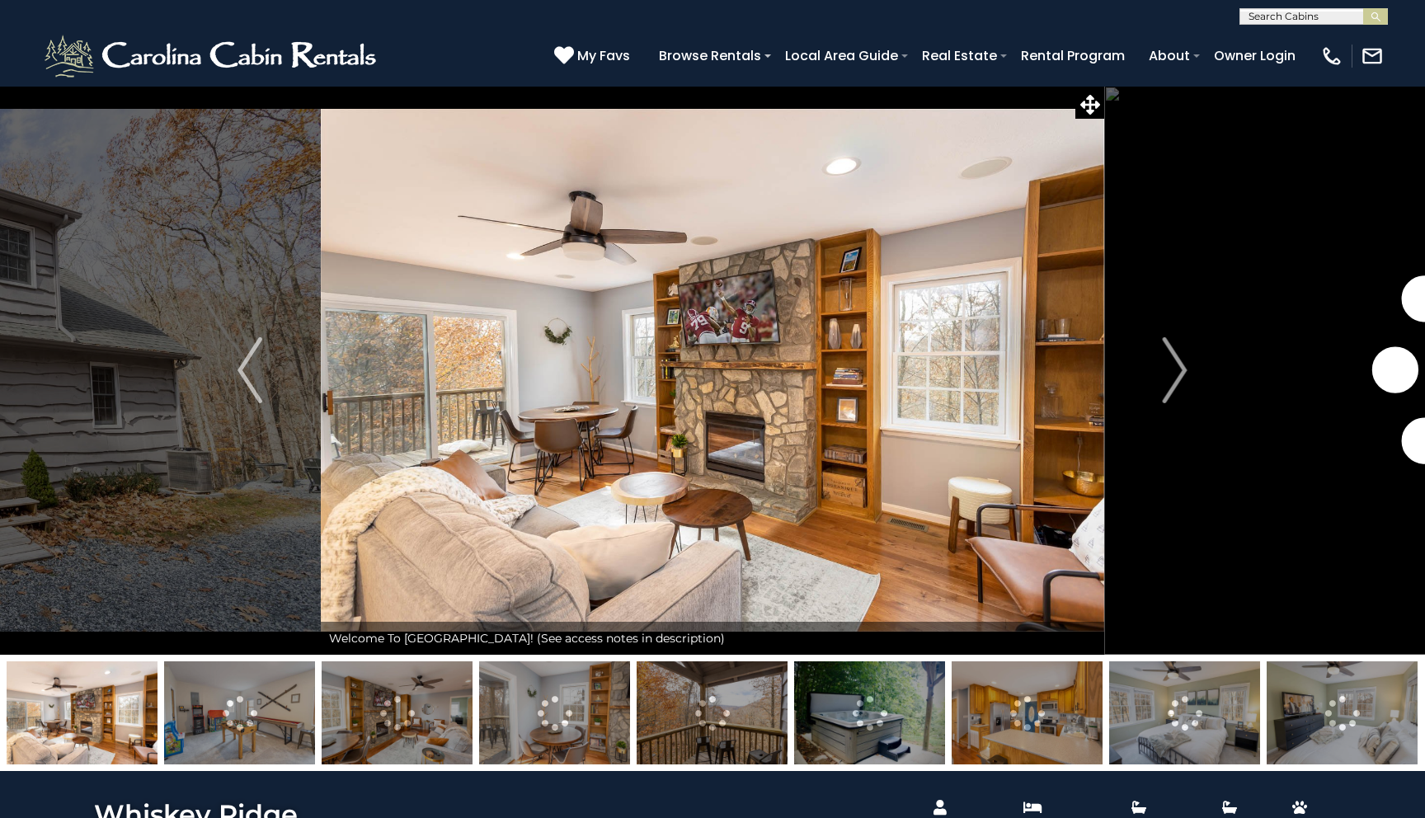
scroll to position [1114, 0]
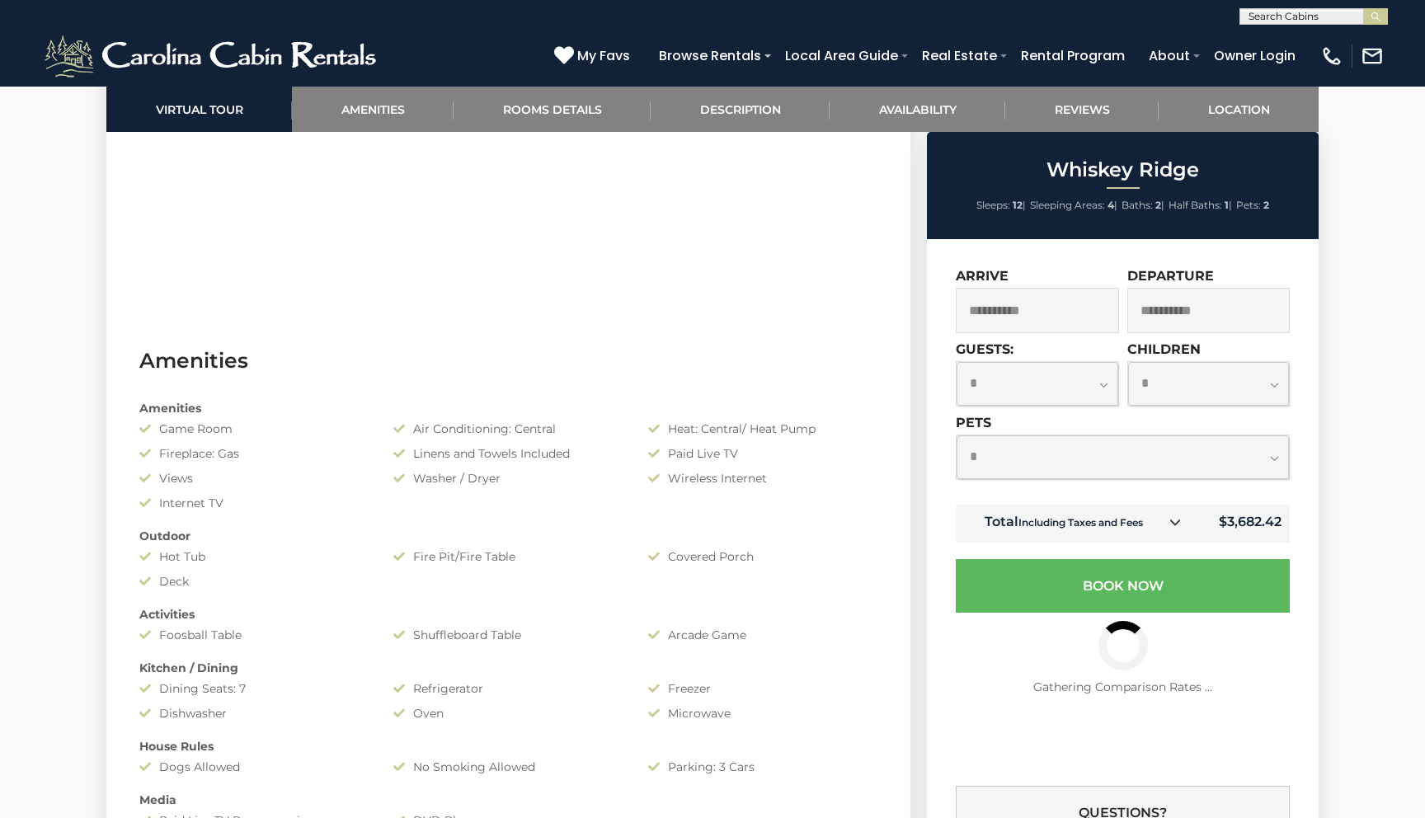
click at [1003, 385] on select "**********" at bounding box center [1038, 384] width 162 height 44
select select "*"
click at [957, 362] on select "**********" at bounding box center [1038, 384] width 162 height 44
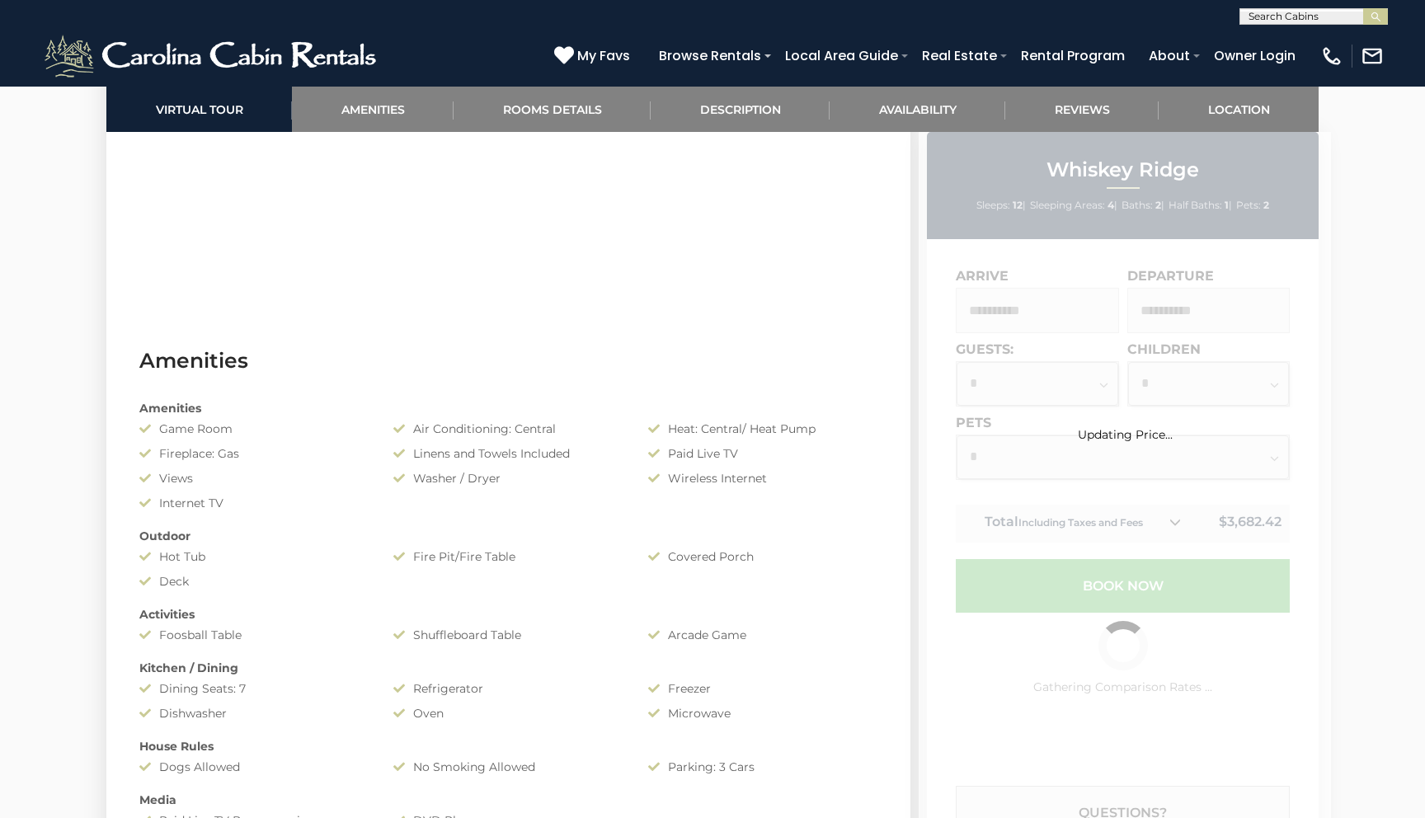
click at [1026, 461] on div "Updating Price..." at bounding box center [1125, 555] width 412 height 846
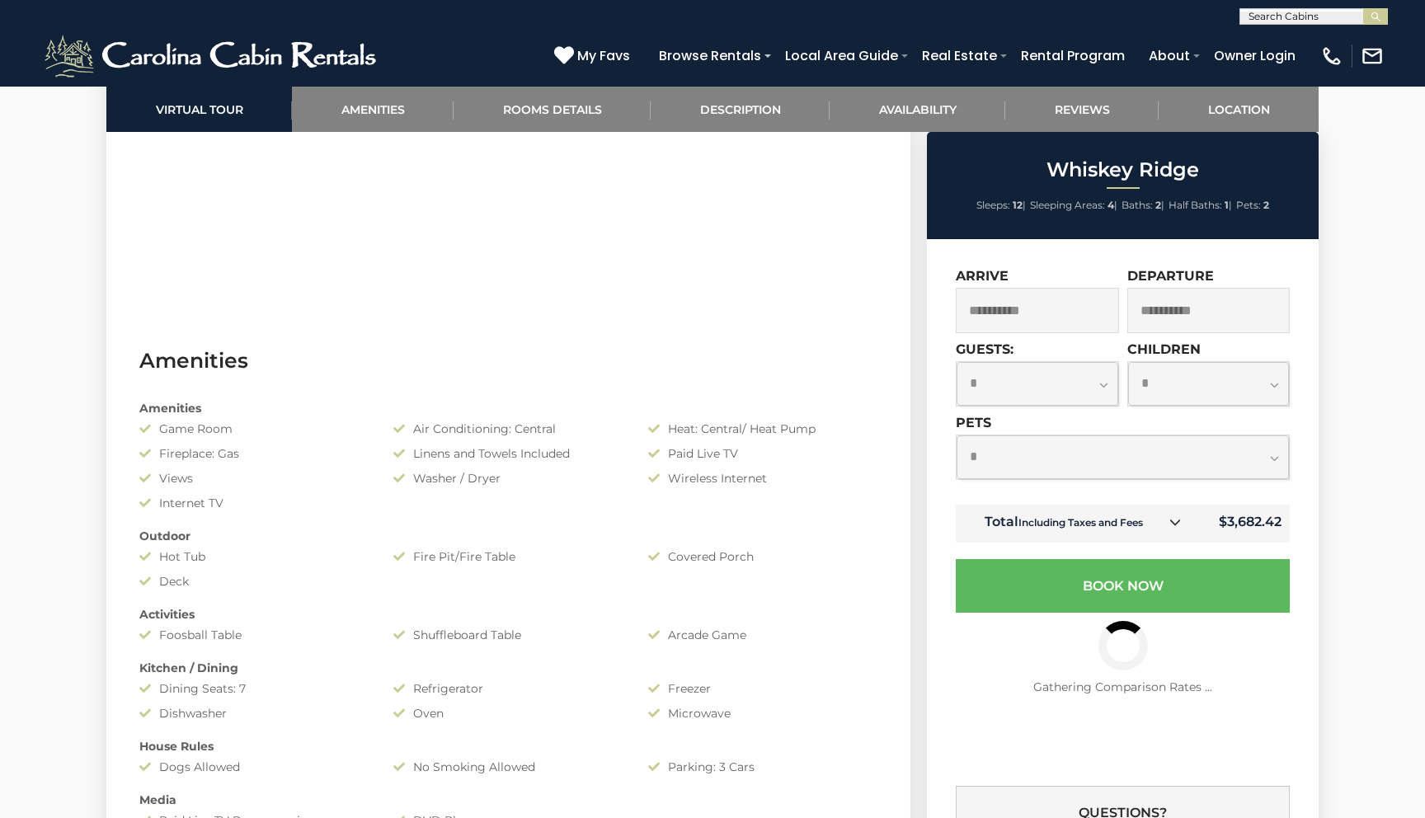
click at [1026, 461] on select "**********" at bounding box center [1123, 457] width 332 height 44
select select "*"
click at [957, 435] on select "**********" at bounding box center [1123, 457] width 332 height 44
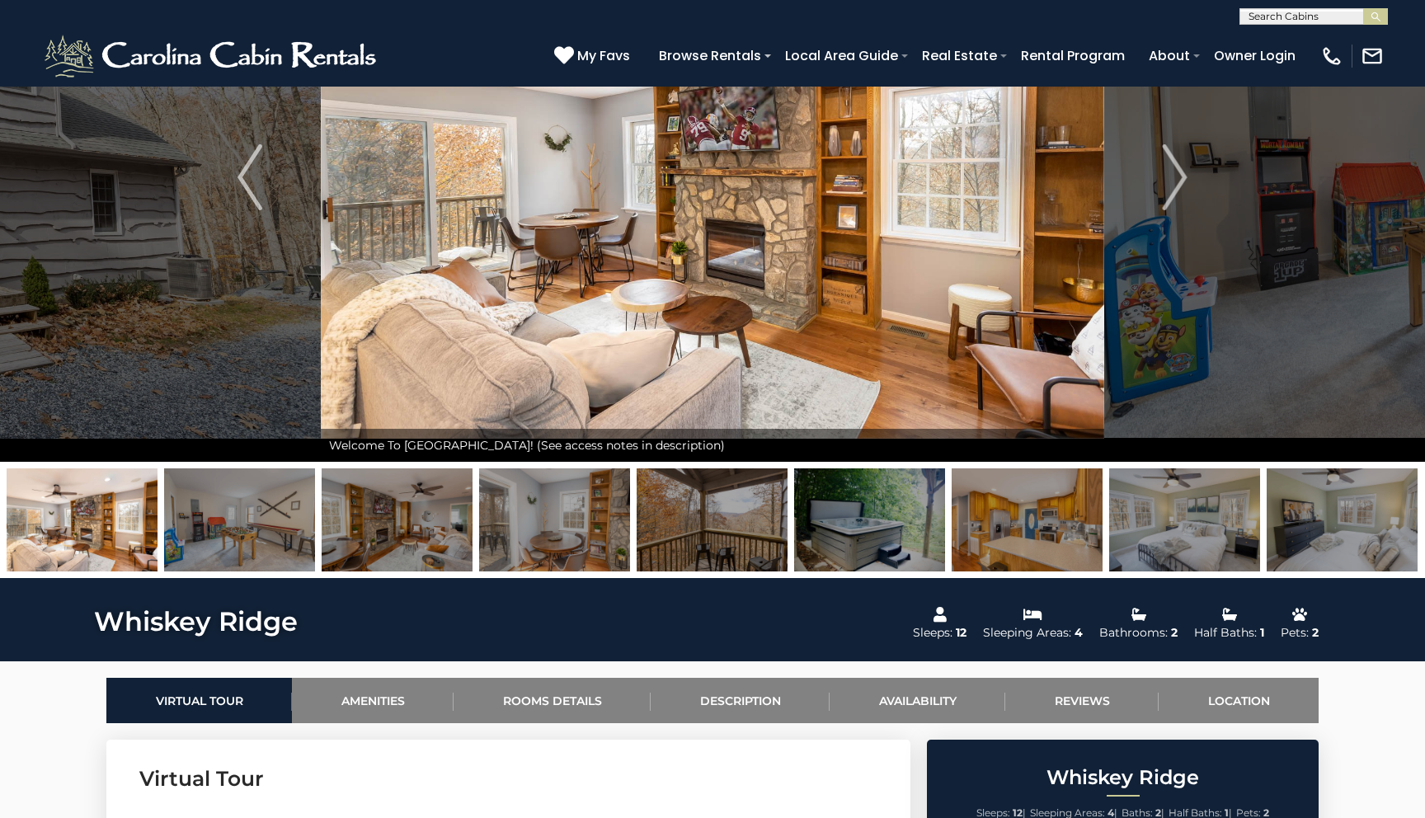
scroll to position [0, 0]
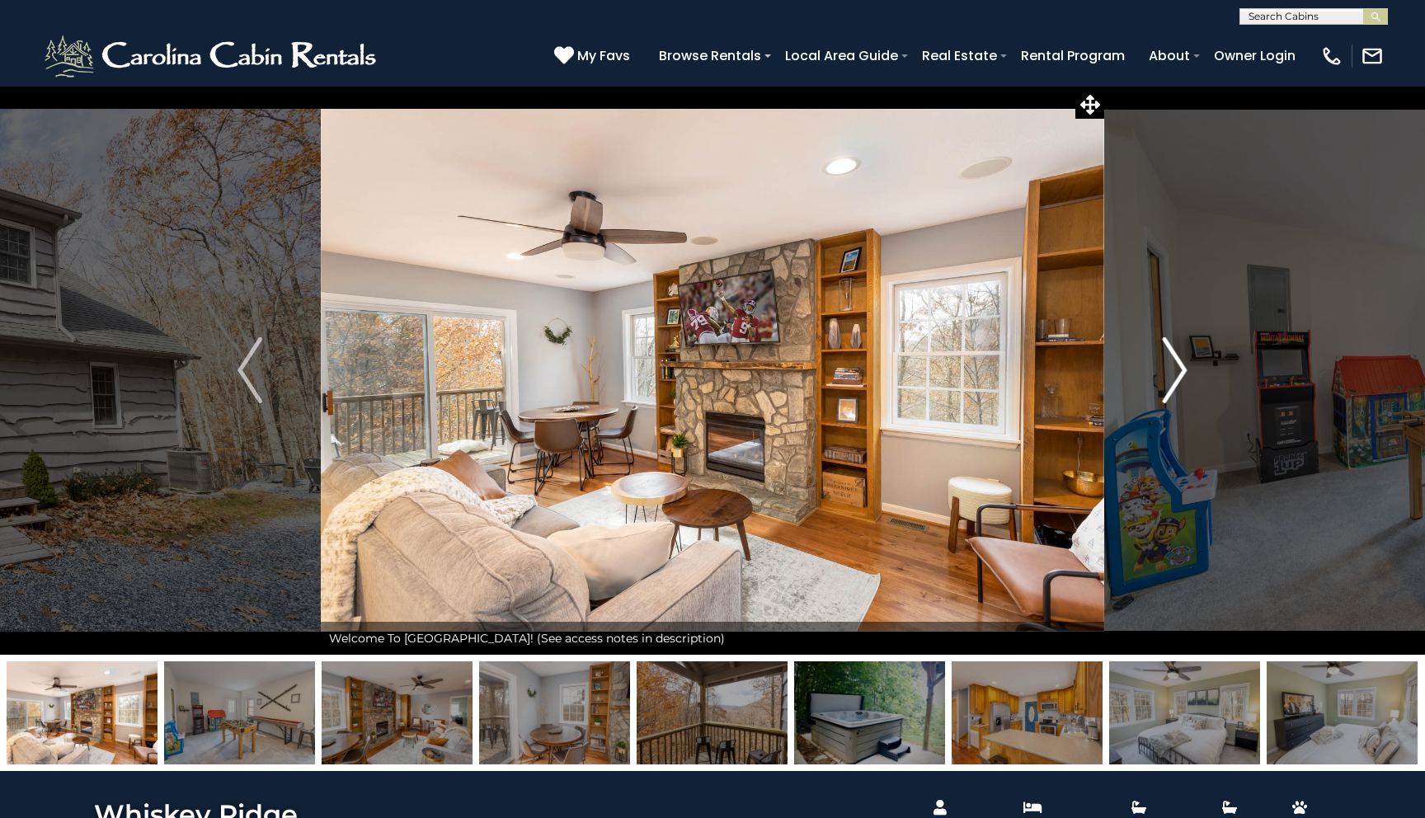
click at [1157, 370] on button "Next" at bounding box center [1175, 370] width 142 height 569
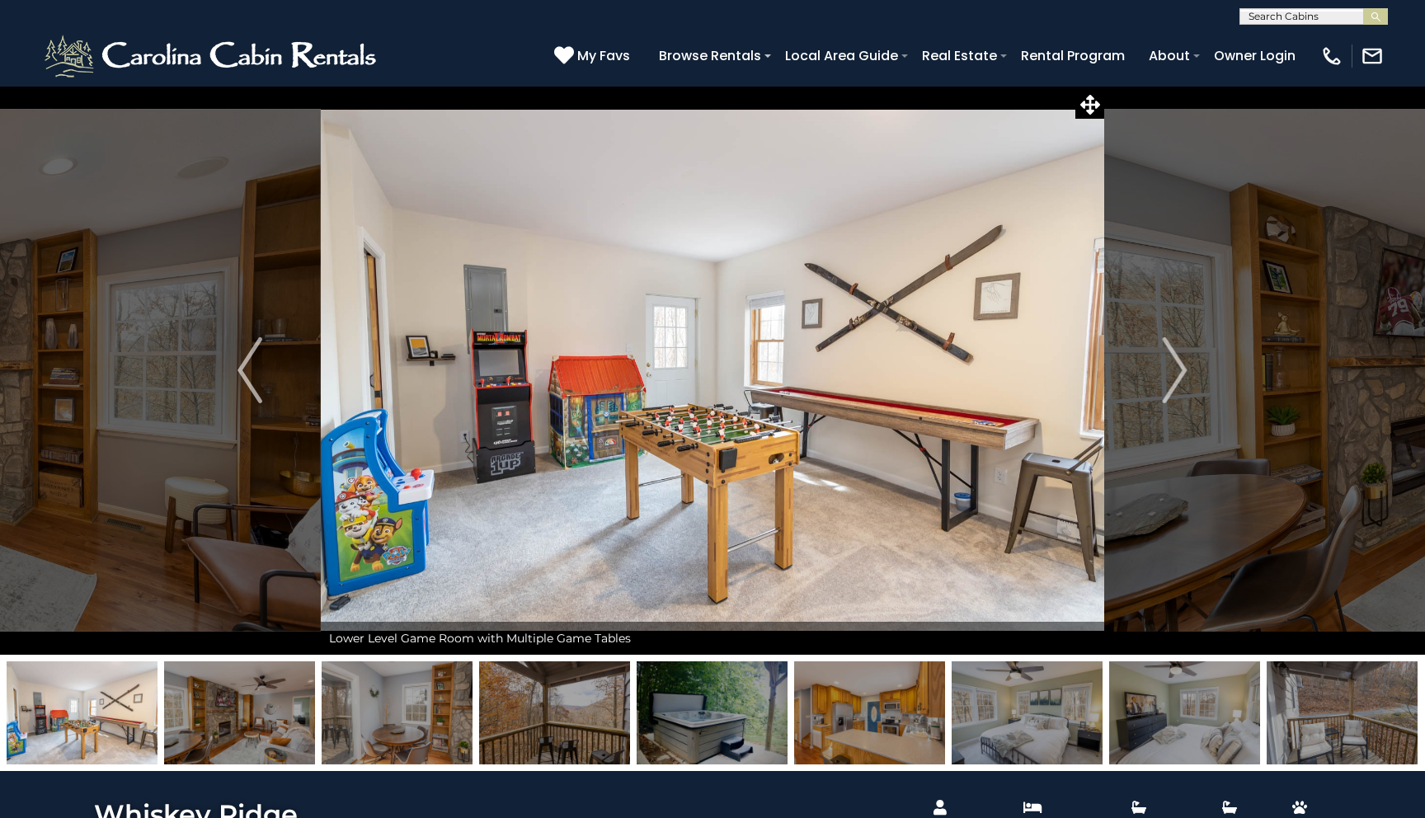
click at [974, 732] on img at bounding box center [1027, 712] width 151 height 103
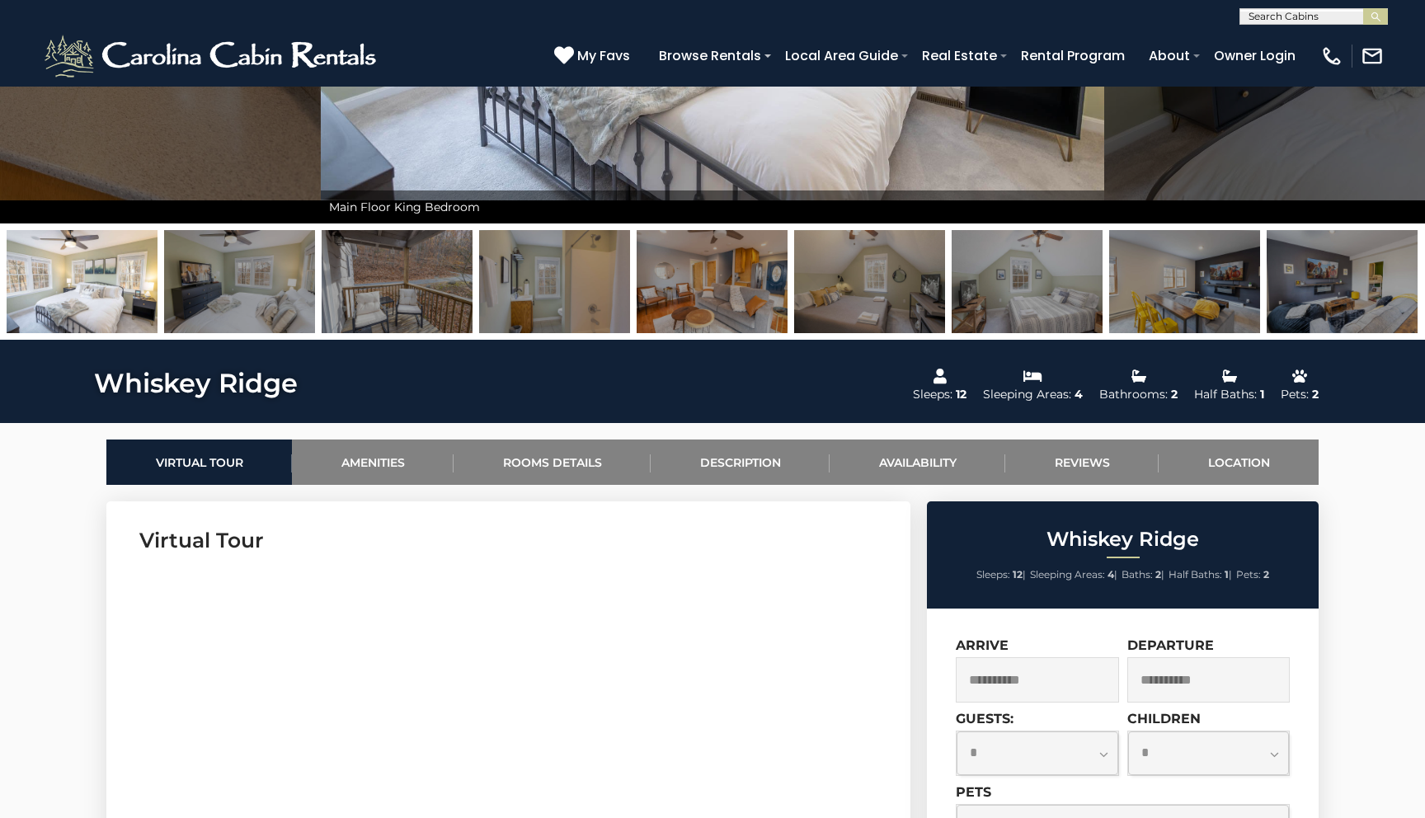
scroll to position [385, 0]
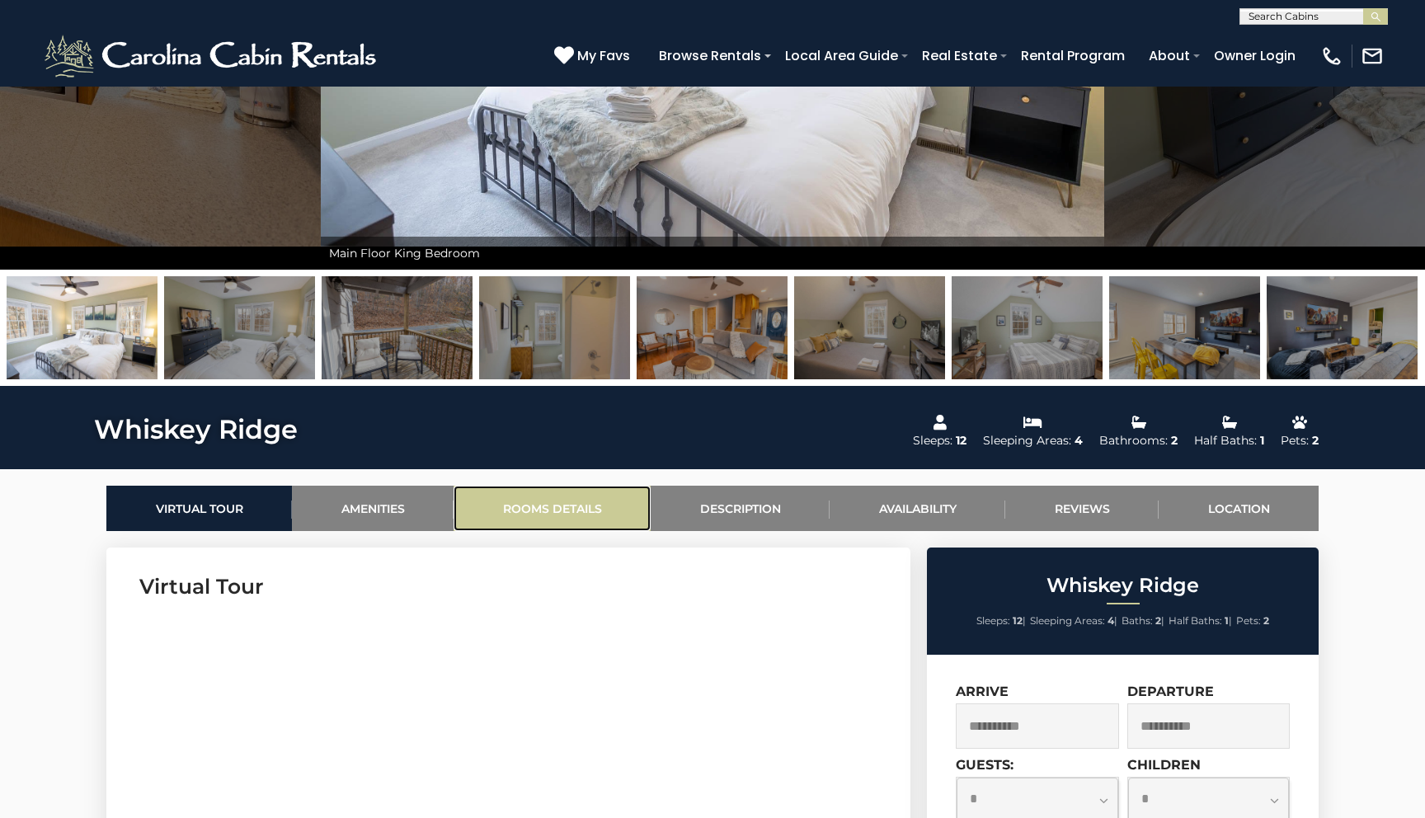
click at [568, 493] on link "Rooms Details" at bounding box center [552, 508] width 197 height 45
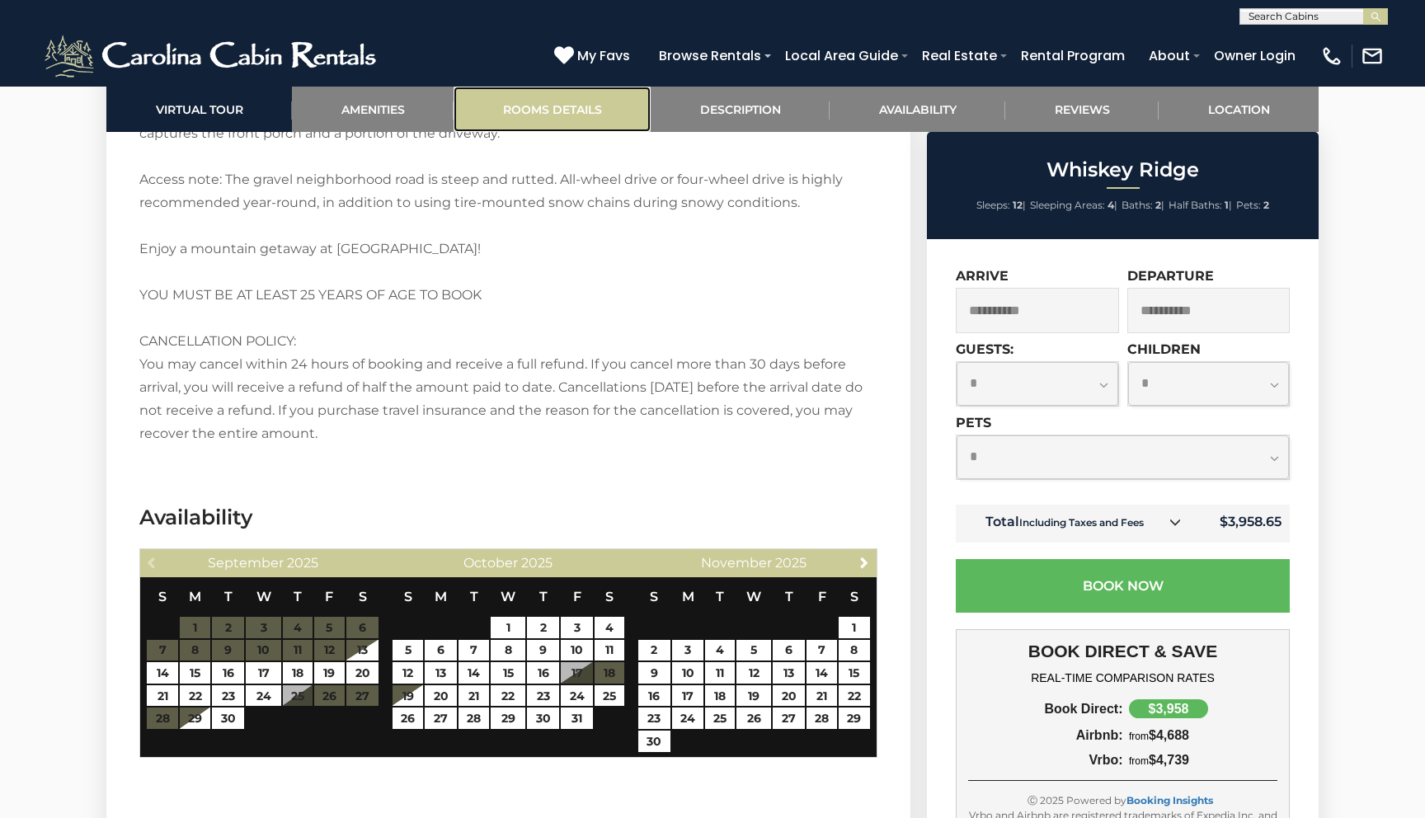
scroll to position [2899, 0]
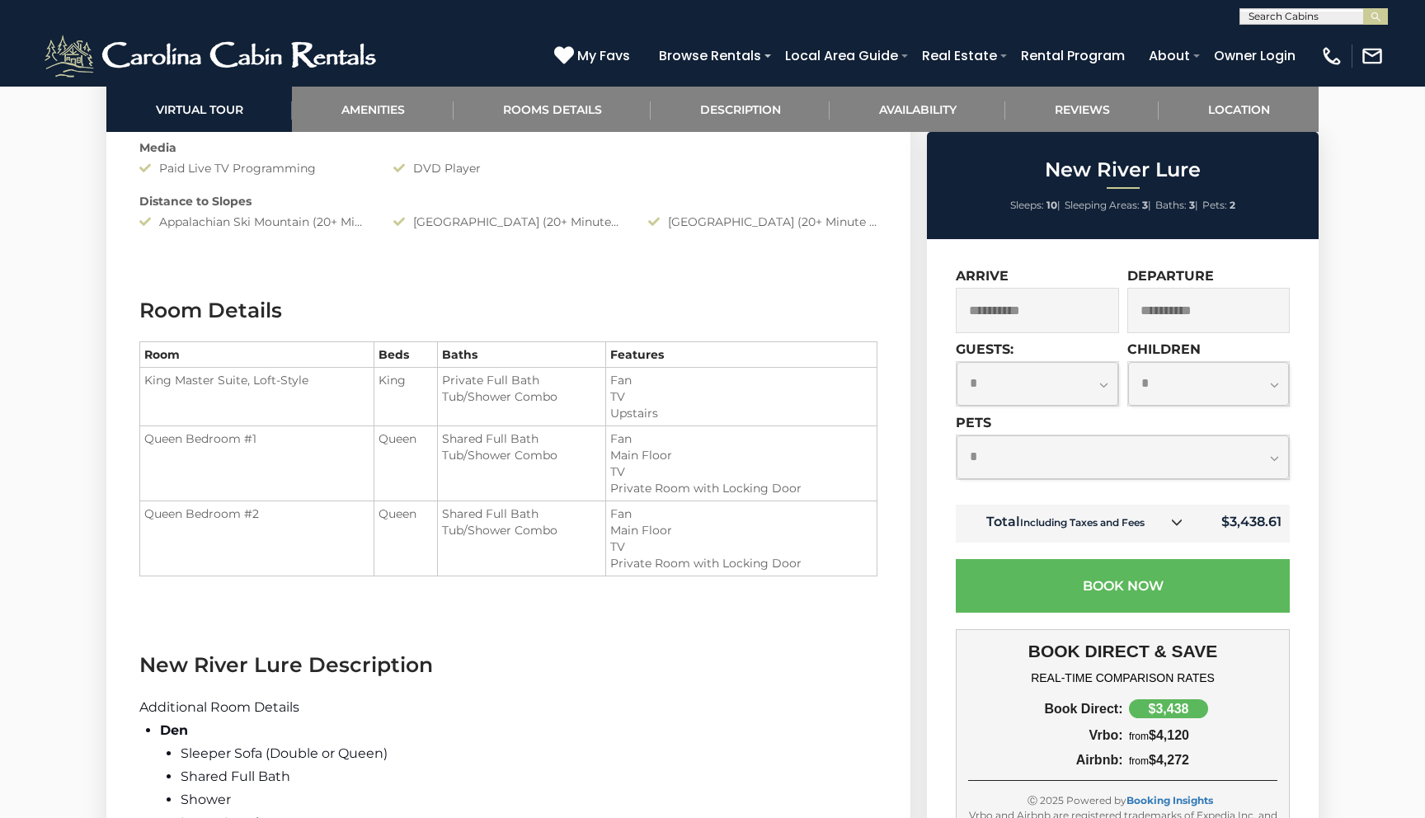
scroll to position [1796, 0]
click at [973, 379] on select "**********" at bounding box center [1038, 384] width 162 height 44
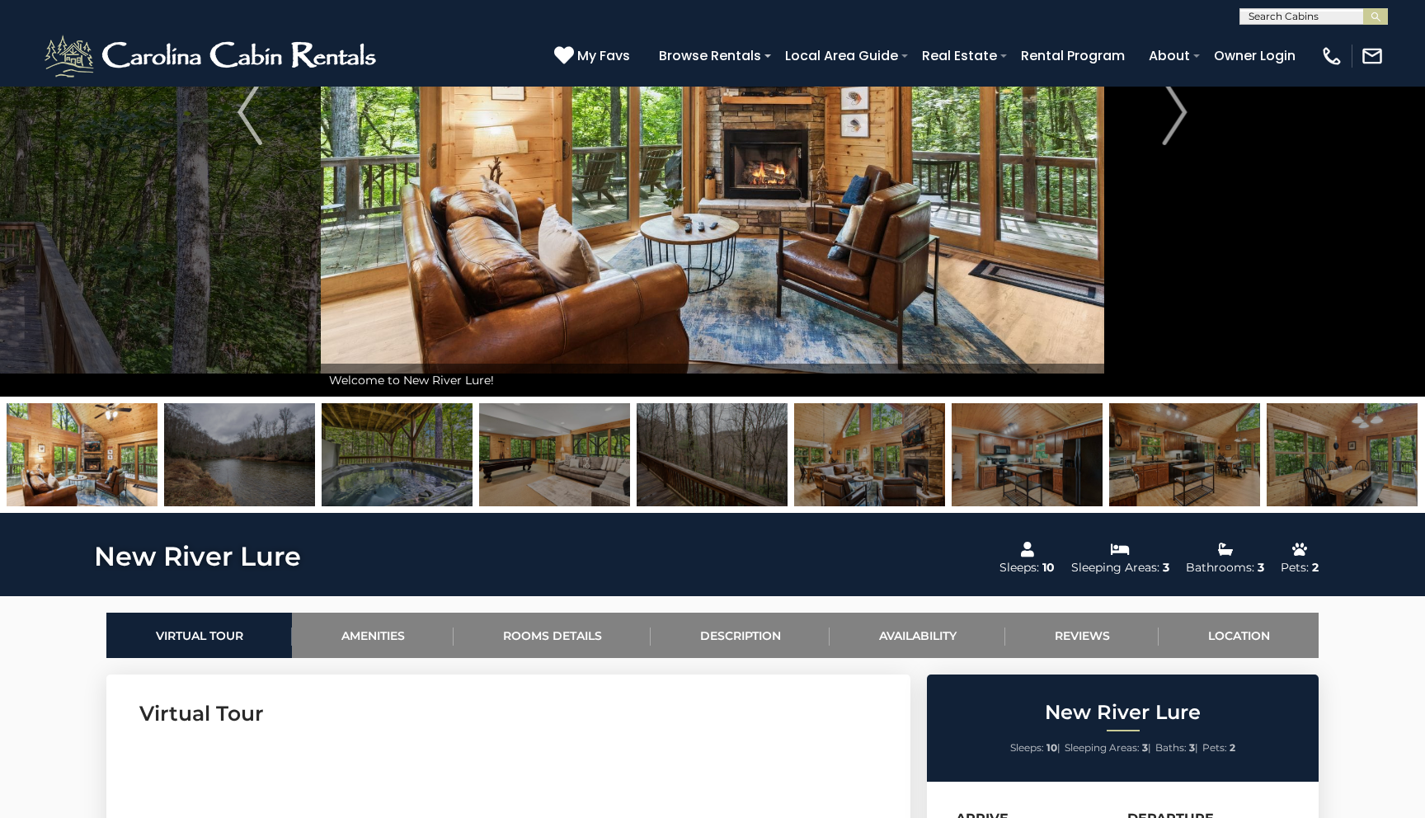
scroll to position [0, 0]
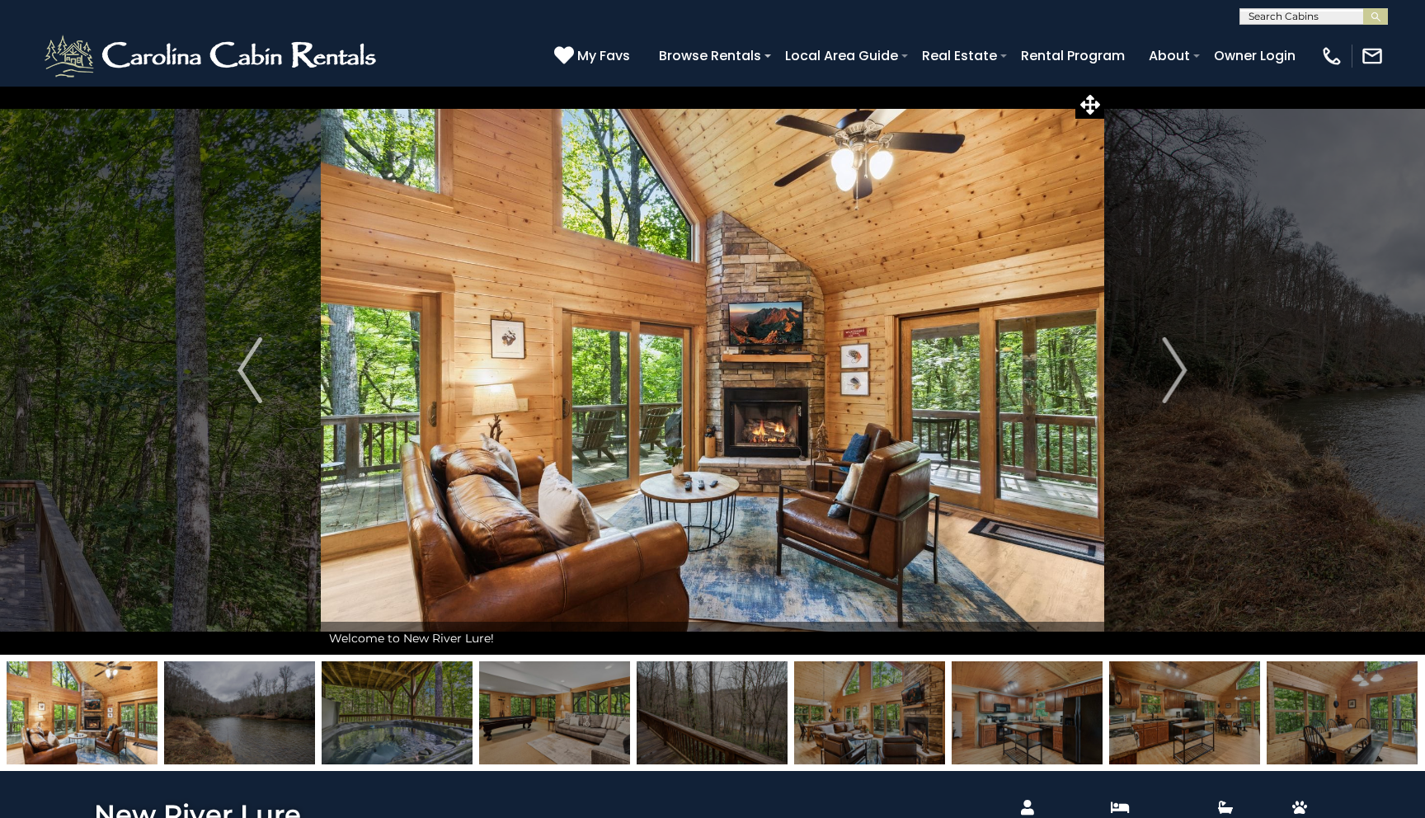
click at [1258, 756] on img at bounding box center [1184, 712] width 151 height 103
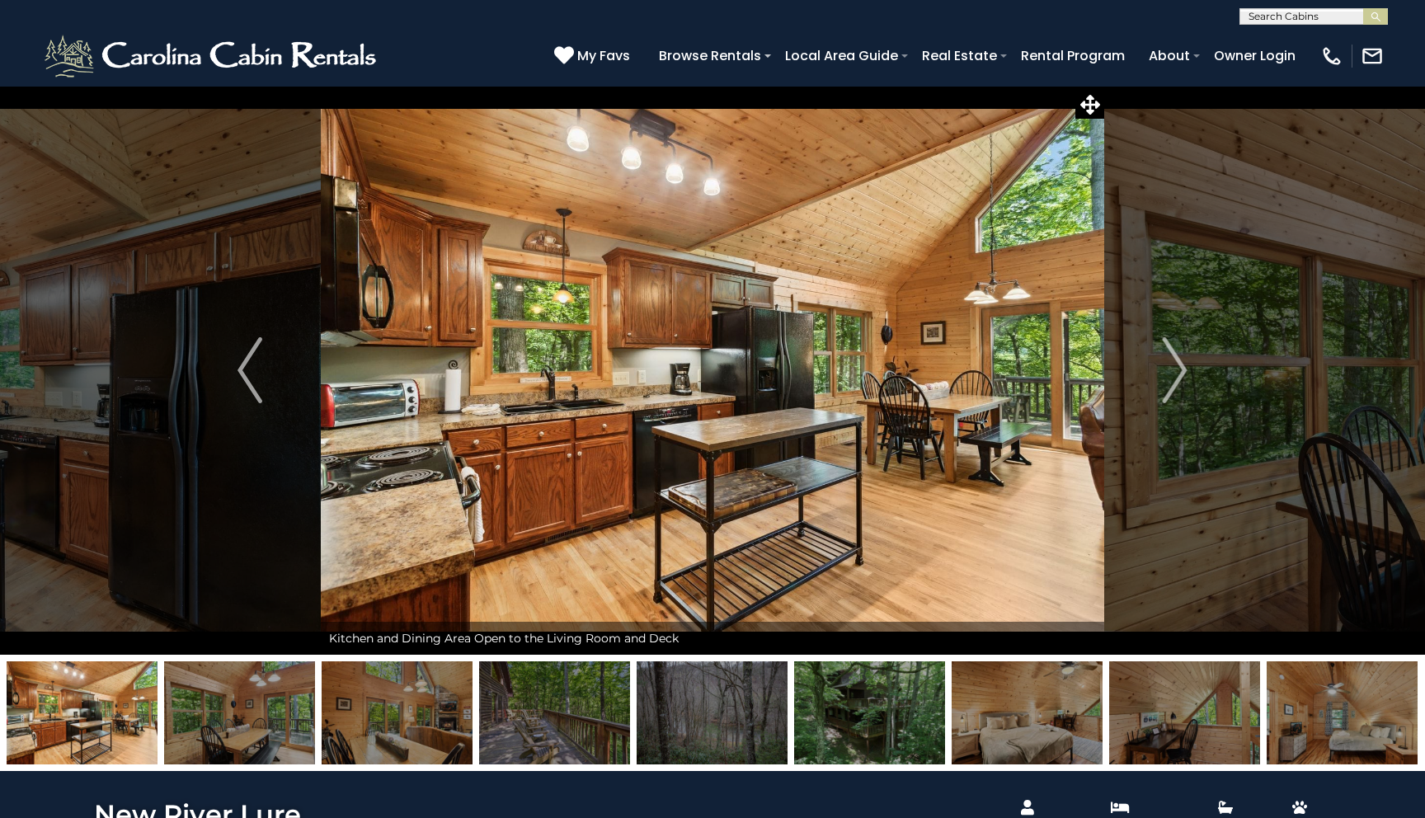
click at [1318, 727] on img at bounding box center [1342, 712] width 151 height 103
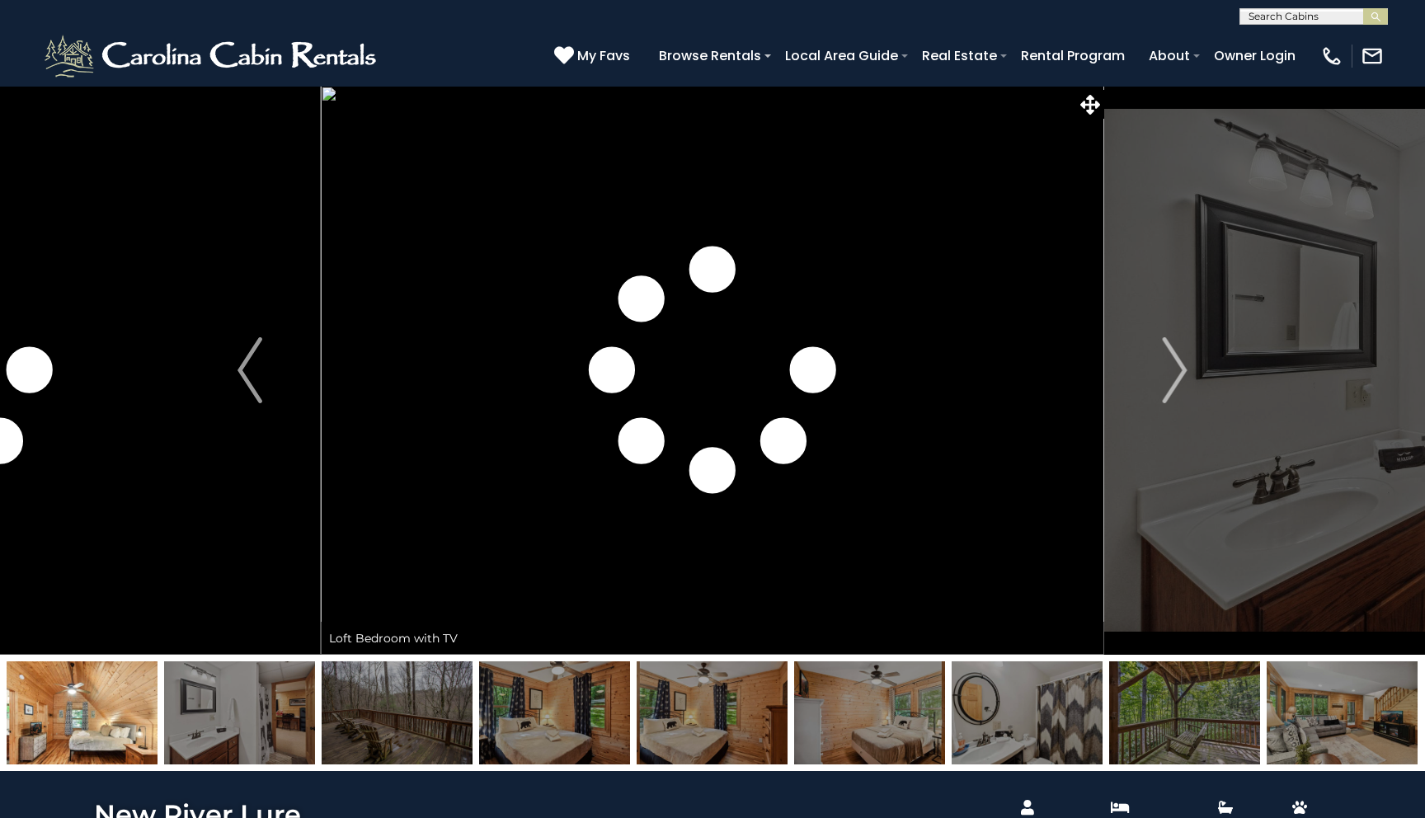
click at [1284, 718] on img at bounding box center [1342, 712] width 151 height 103
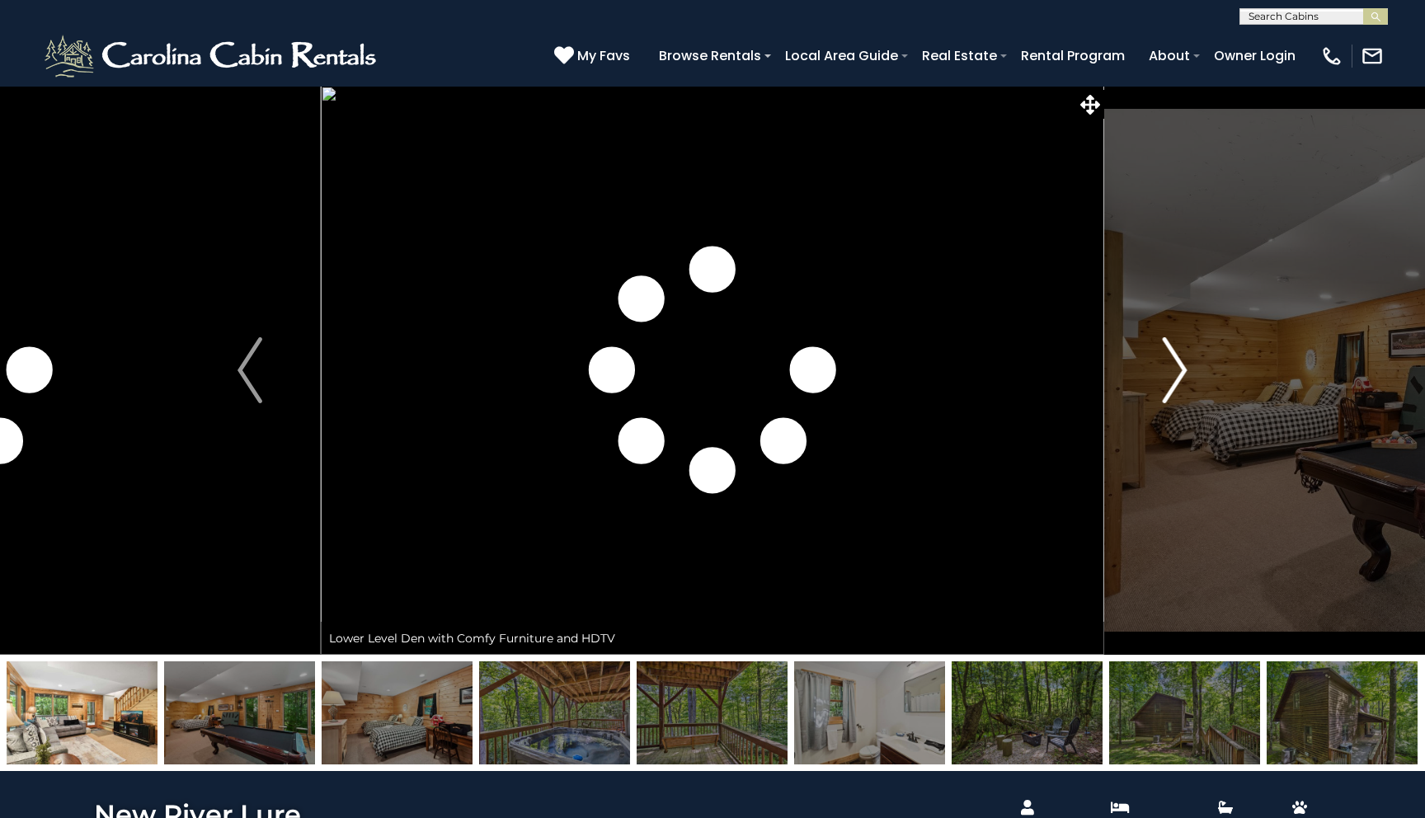
click at [1179, 372] on img "Next" at bounding box center [1175, 370] width 25 height 66
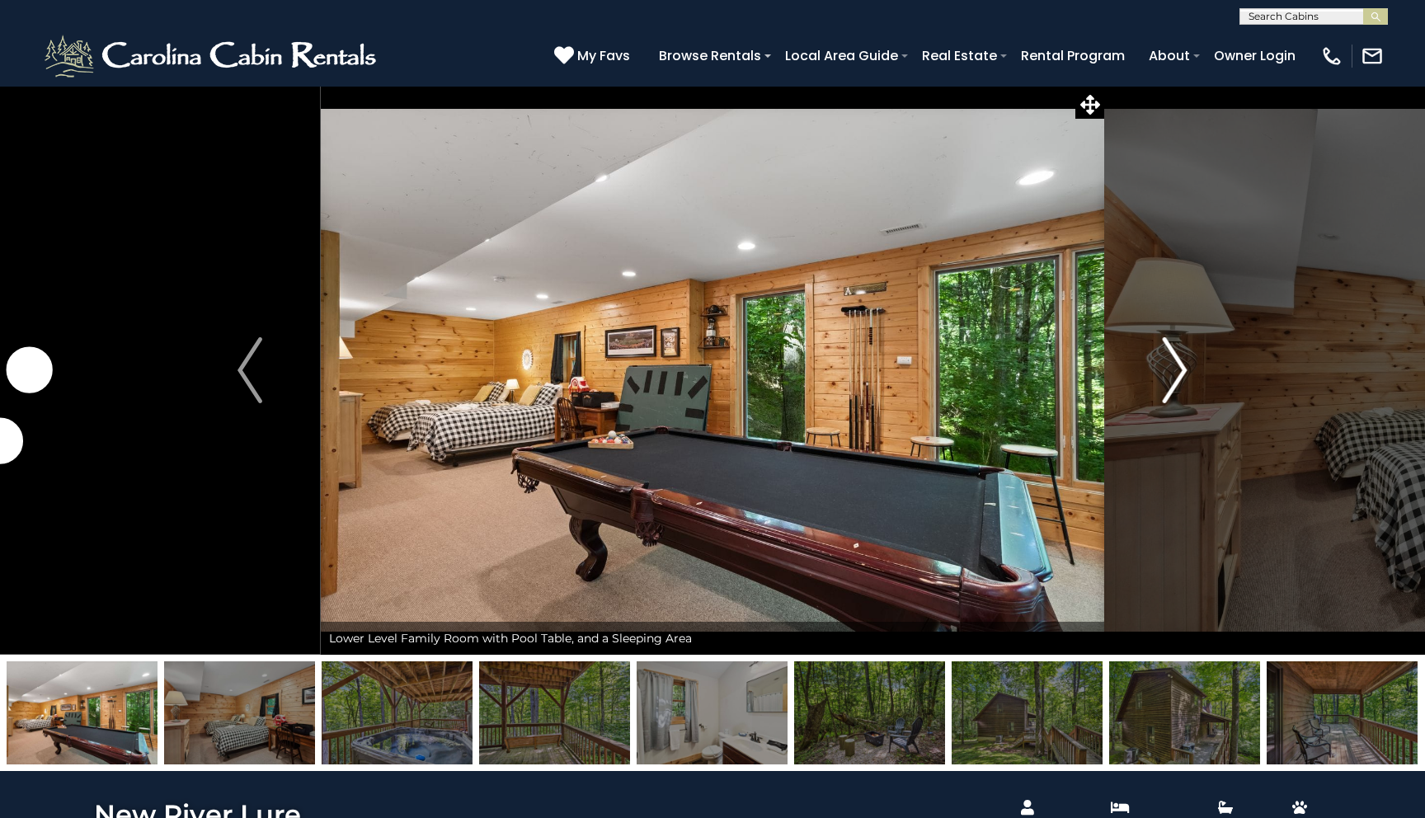
click at [1179, 372] on img "Next" at bounding box center [1175, 370] width 25 height 66
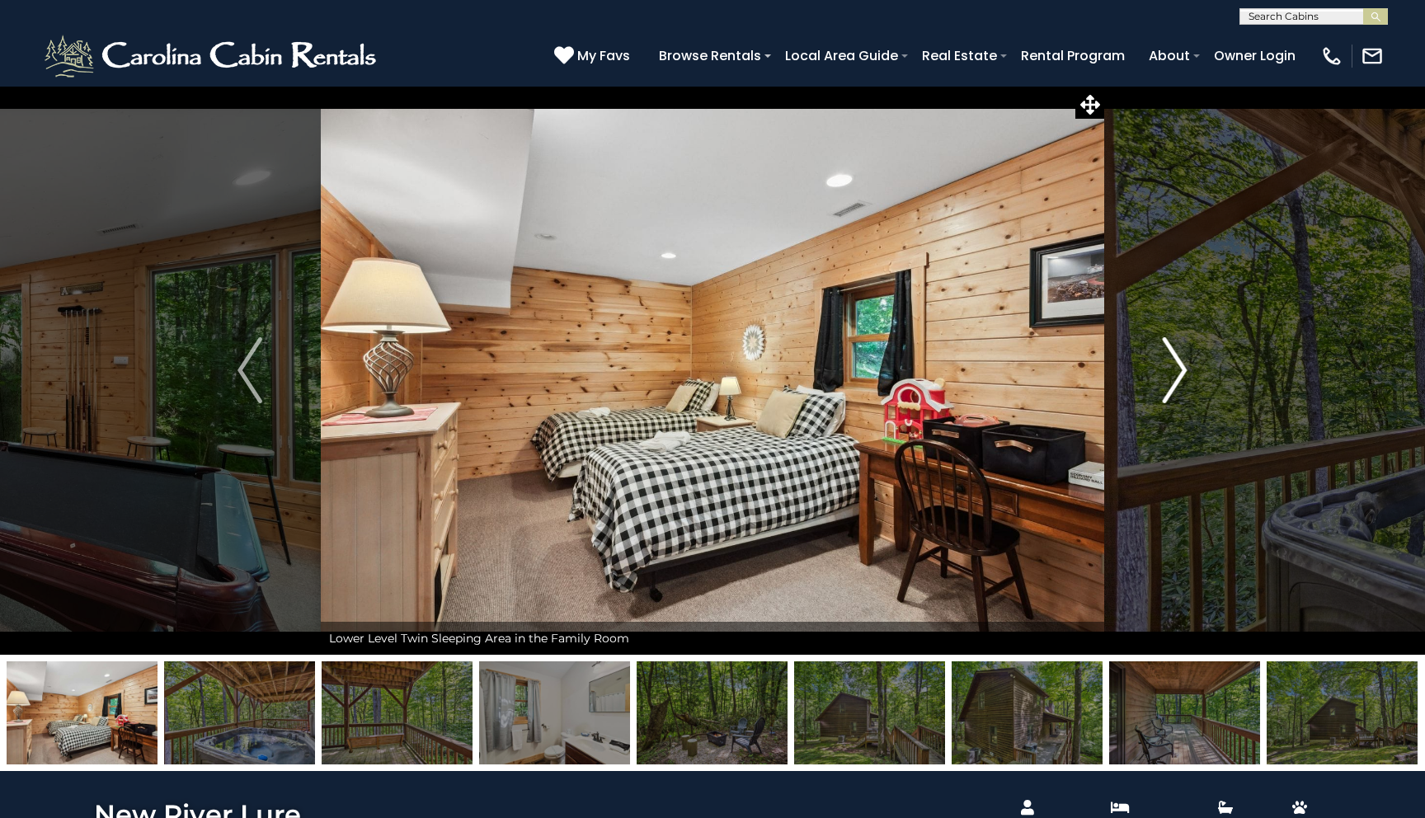
click at [1179, 372] on img "Next" at bounding box center [1175, 370] width 25 height 66
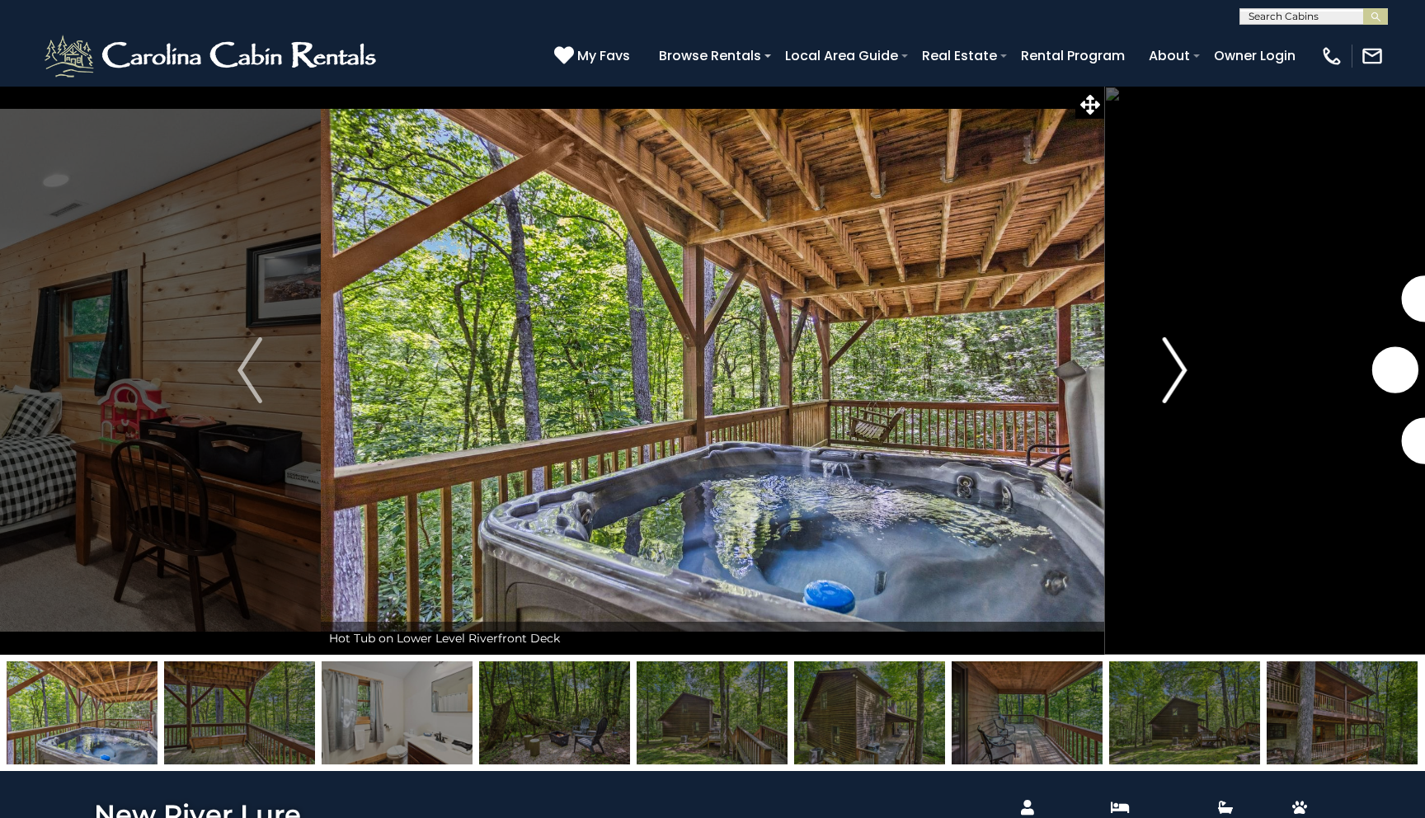
click at [1179, 372] on img "Next" at bounding box center [1175, 370] width 25 height 66
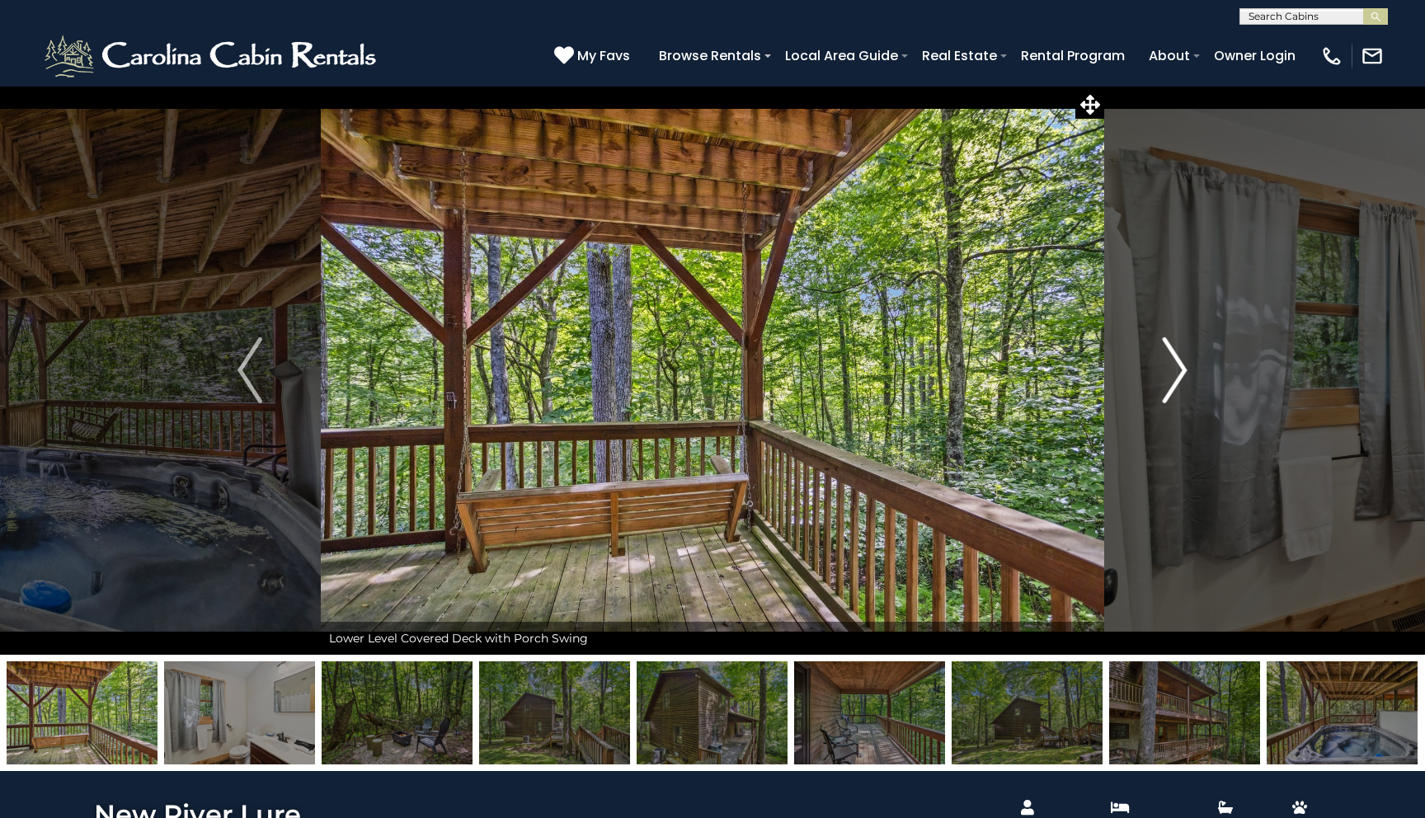
click at [1179, 372] on img "Next" at bounding box center [1175, 370] width 25 height 66
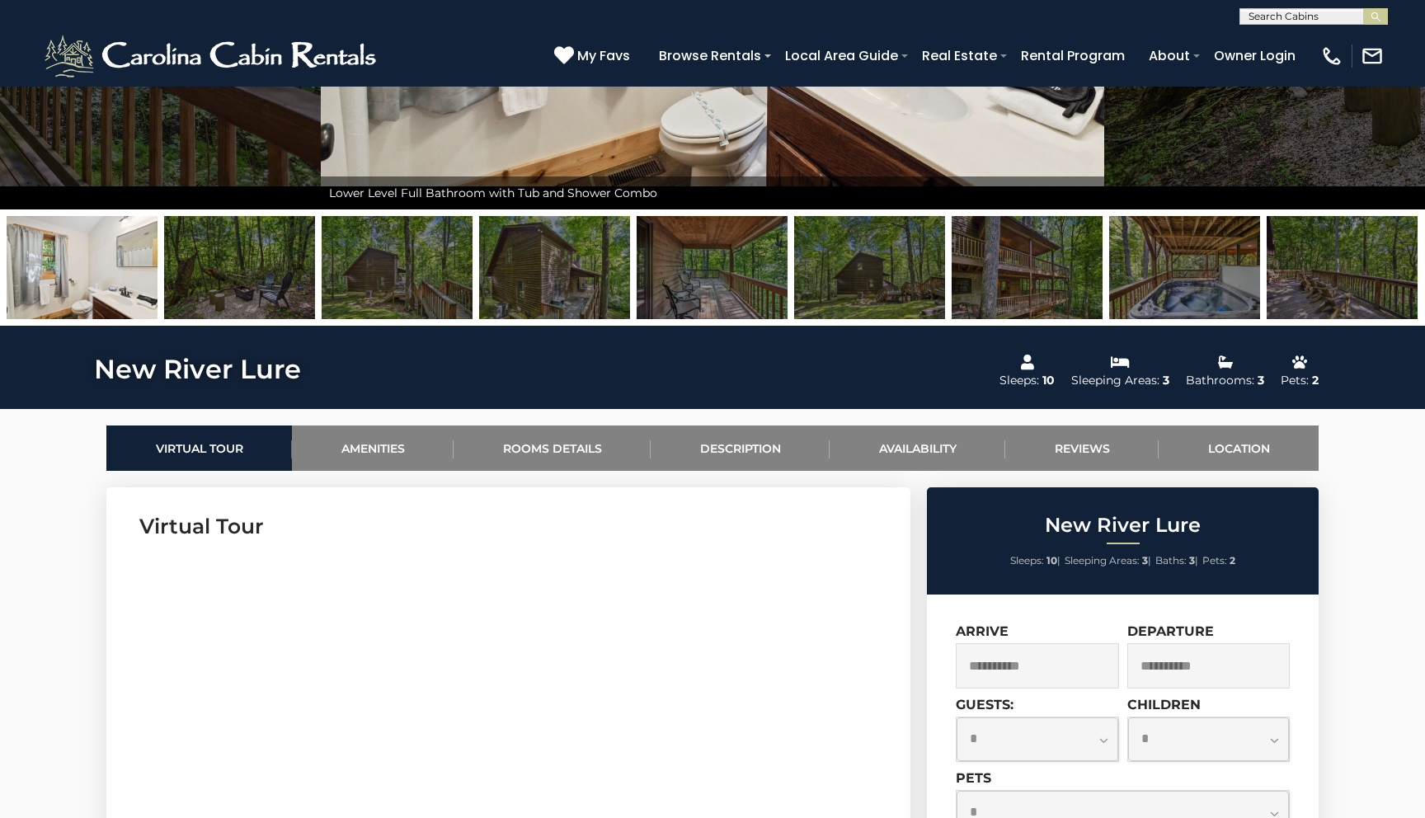
scroll to position [715, 0]
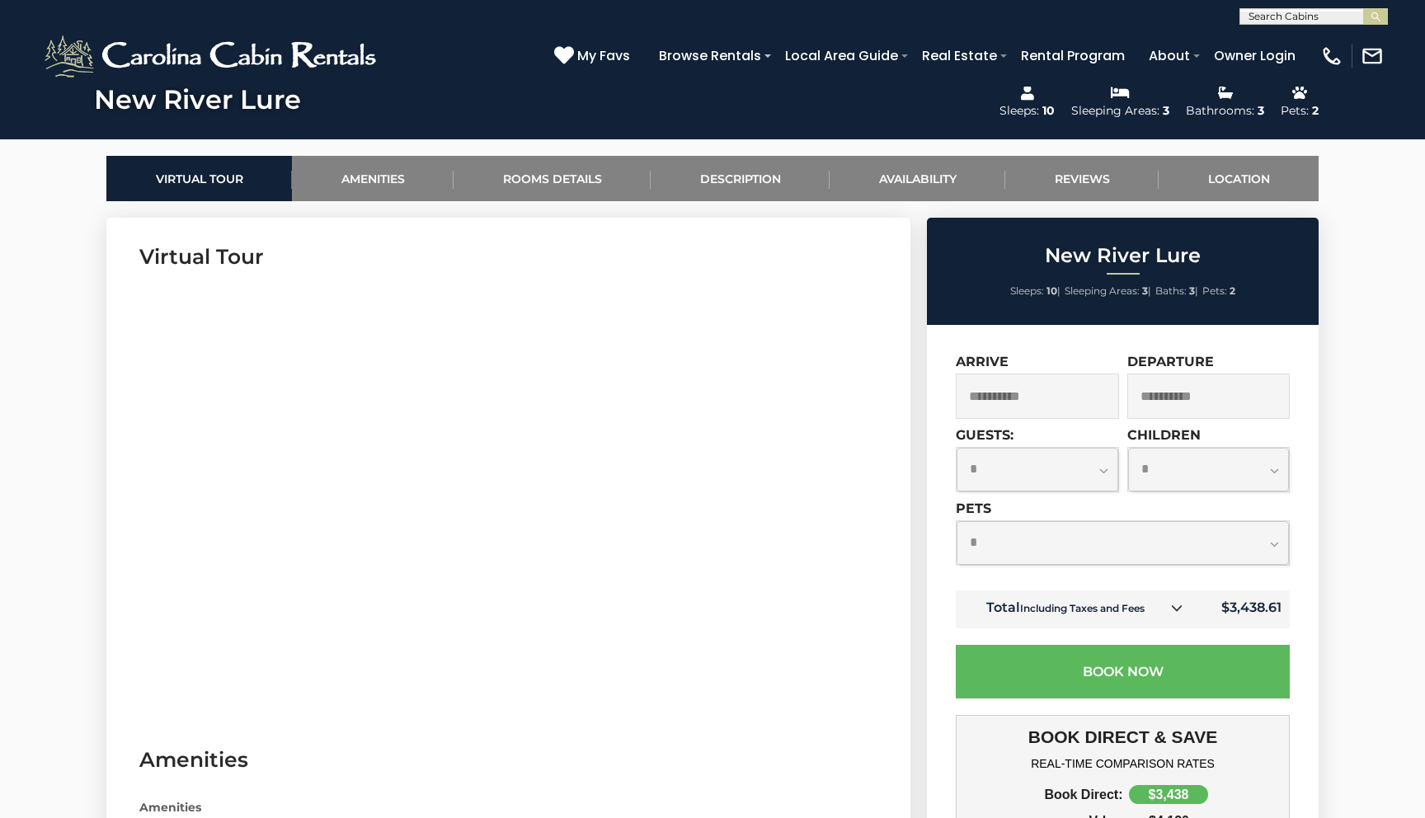
click at [1047, 473] on select "**********" at bounding box center [1038, 470] width 162 height 44
select select "*"
click at [957, 448] on select "**********" at bounding box center [1038, 470] width 162 height 44
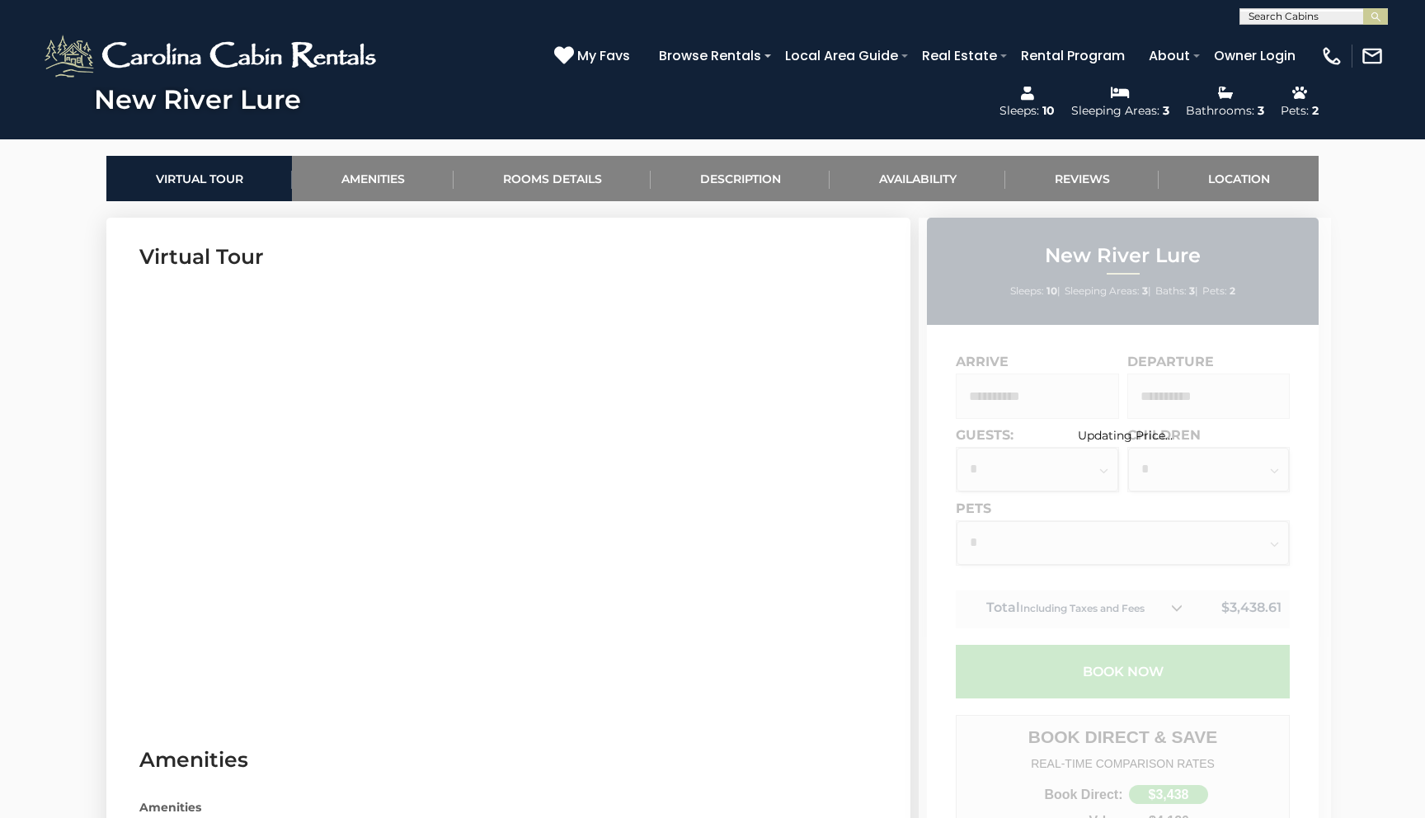
click at [1038, 549] on div "Updating Price..." at bounding box center [1125, 680] width 412 height 925
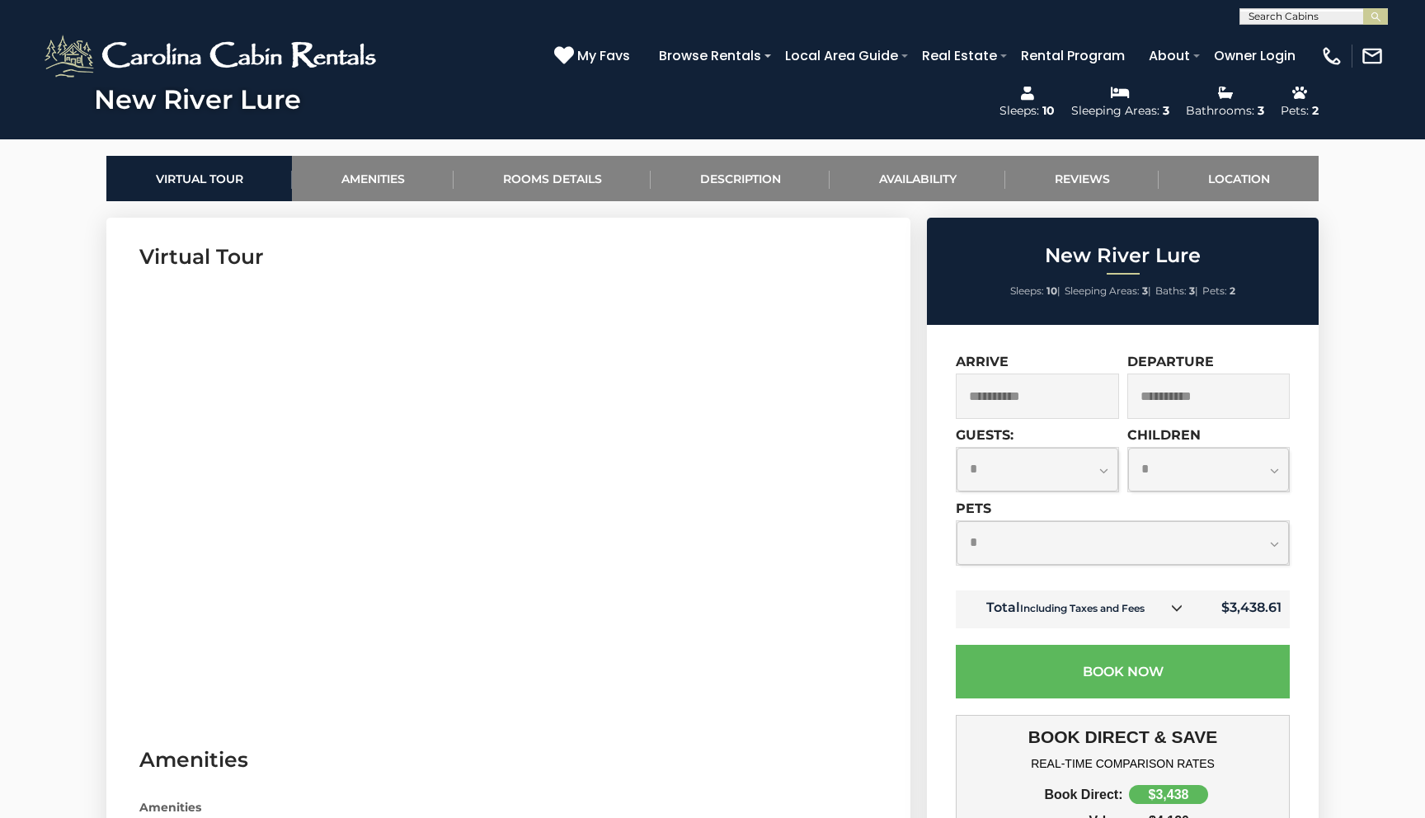
click at [1038, 549] on select "**********" at bounding box center [1123, 543] width 332 height 44
select select "*"
click at [957, 521] on select "**********" at bounding box center [1123, 543] width 332 height 44
